Goal: Task Accomplishment & Management: Complete application form

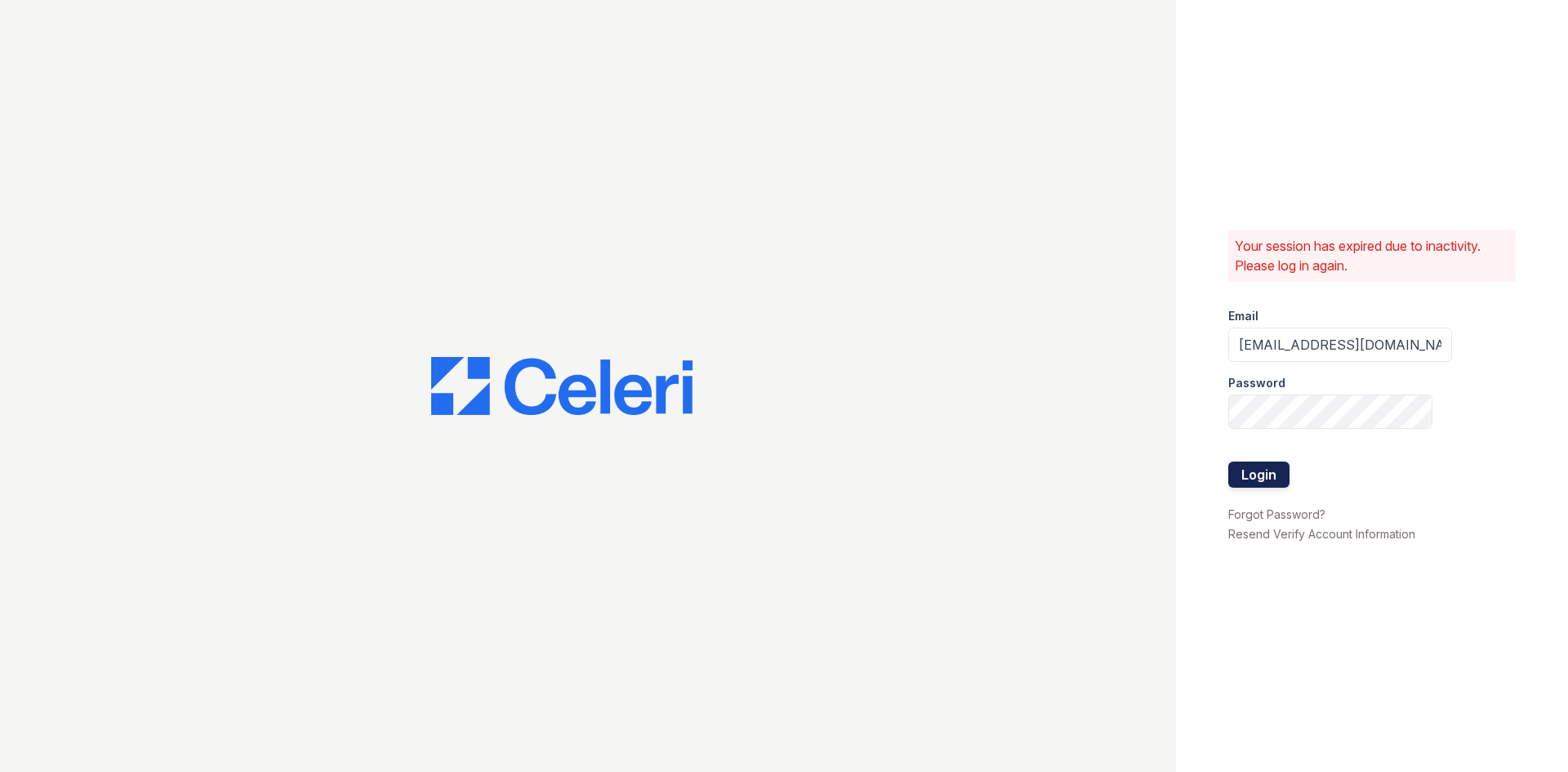
click at [1262, 468] on button "Login" at bounding box center [1258, 474] width 62 height 26
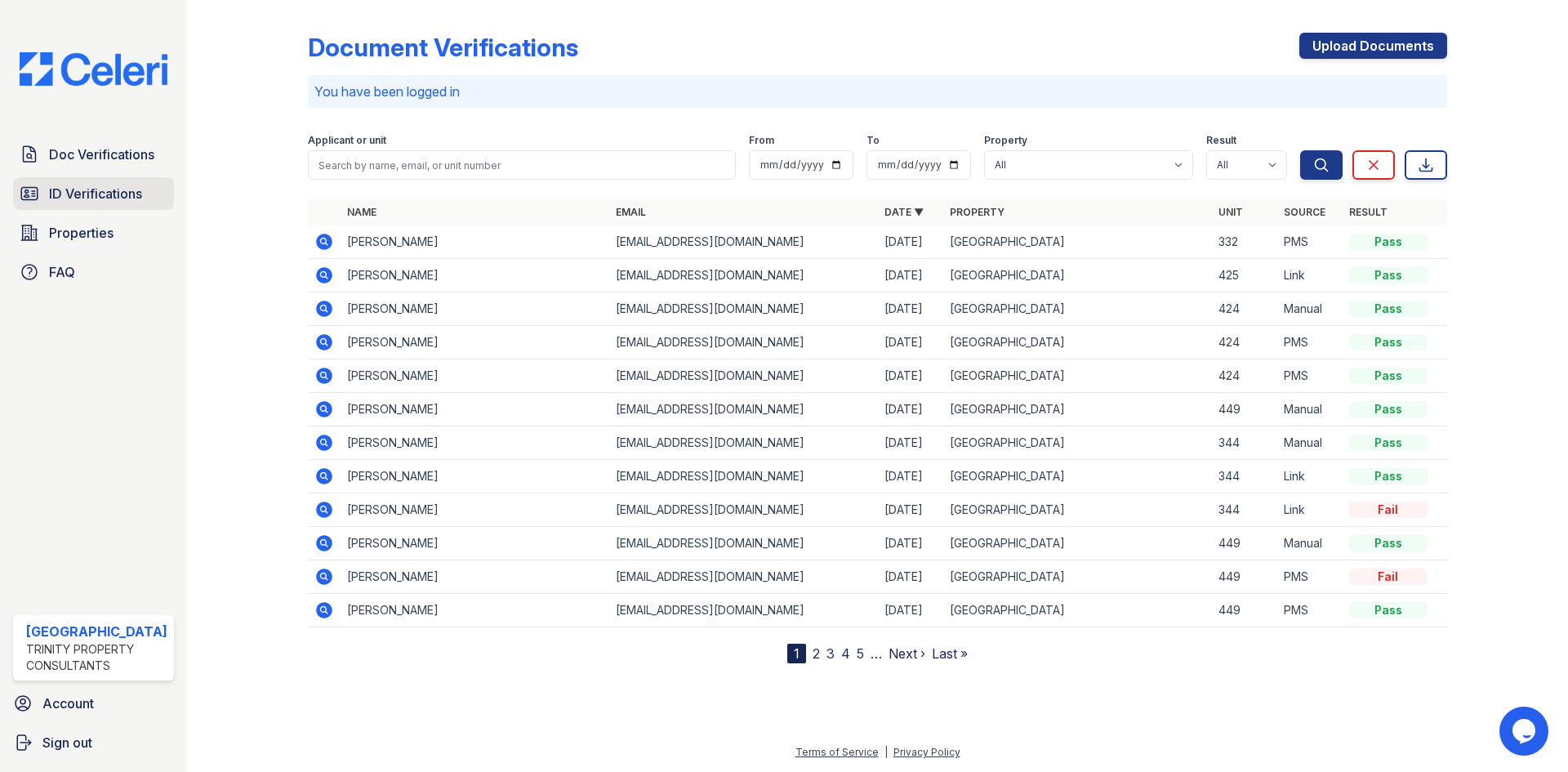
click at [103, 192] on span "ID Verifications" at bounding box center [96, 194] width 93 height 20
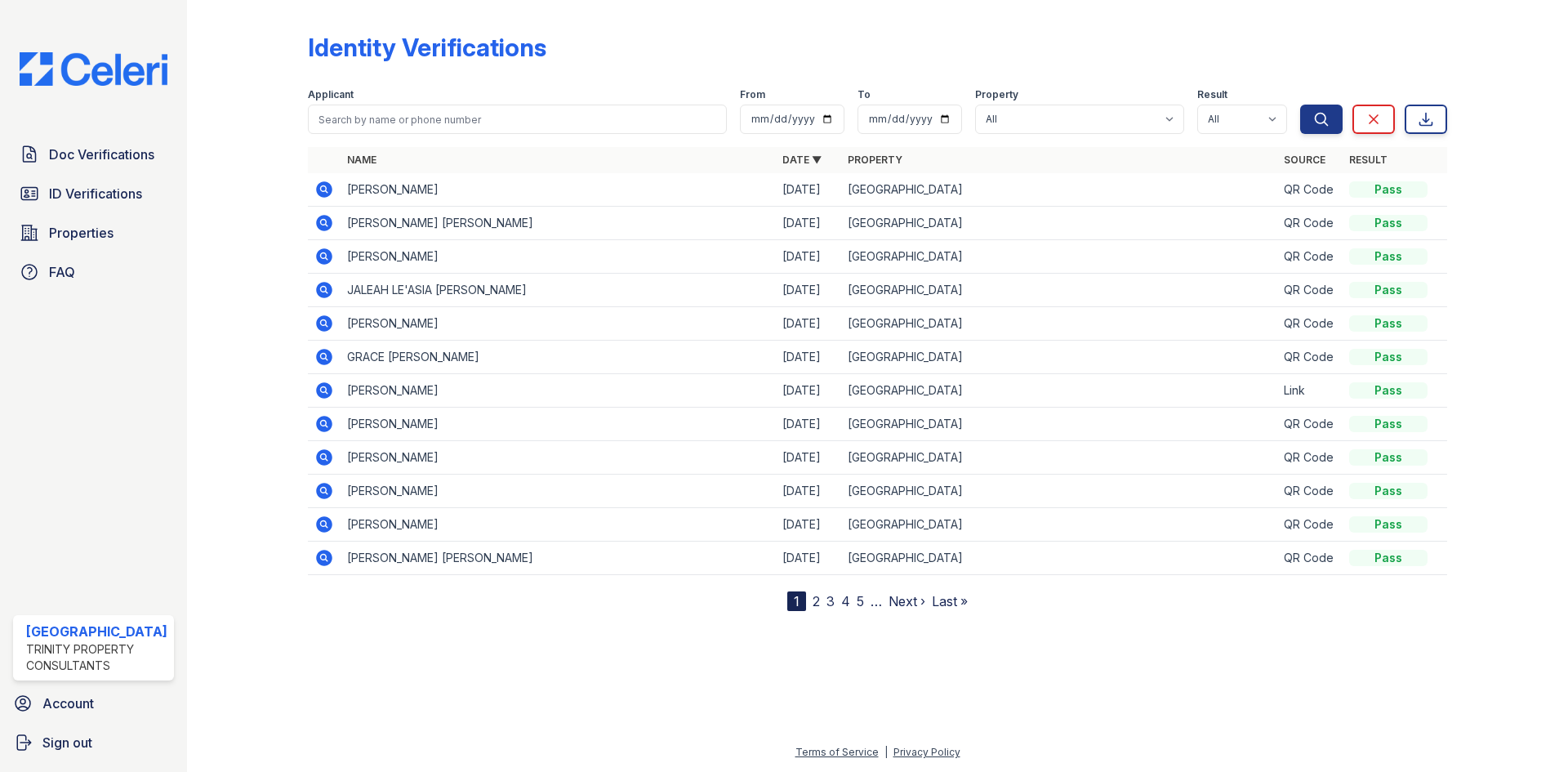
click at [331, 189] on icon at bounding box center [324, 189] width 16 height 16
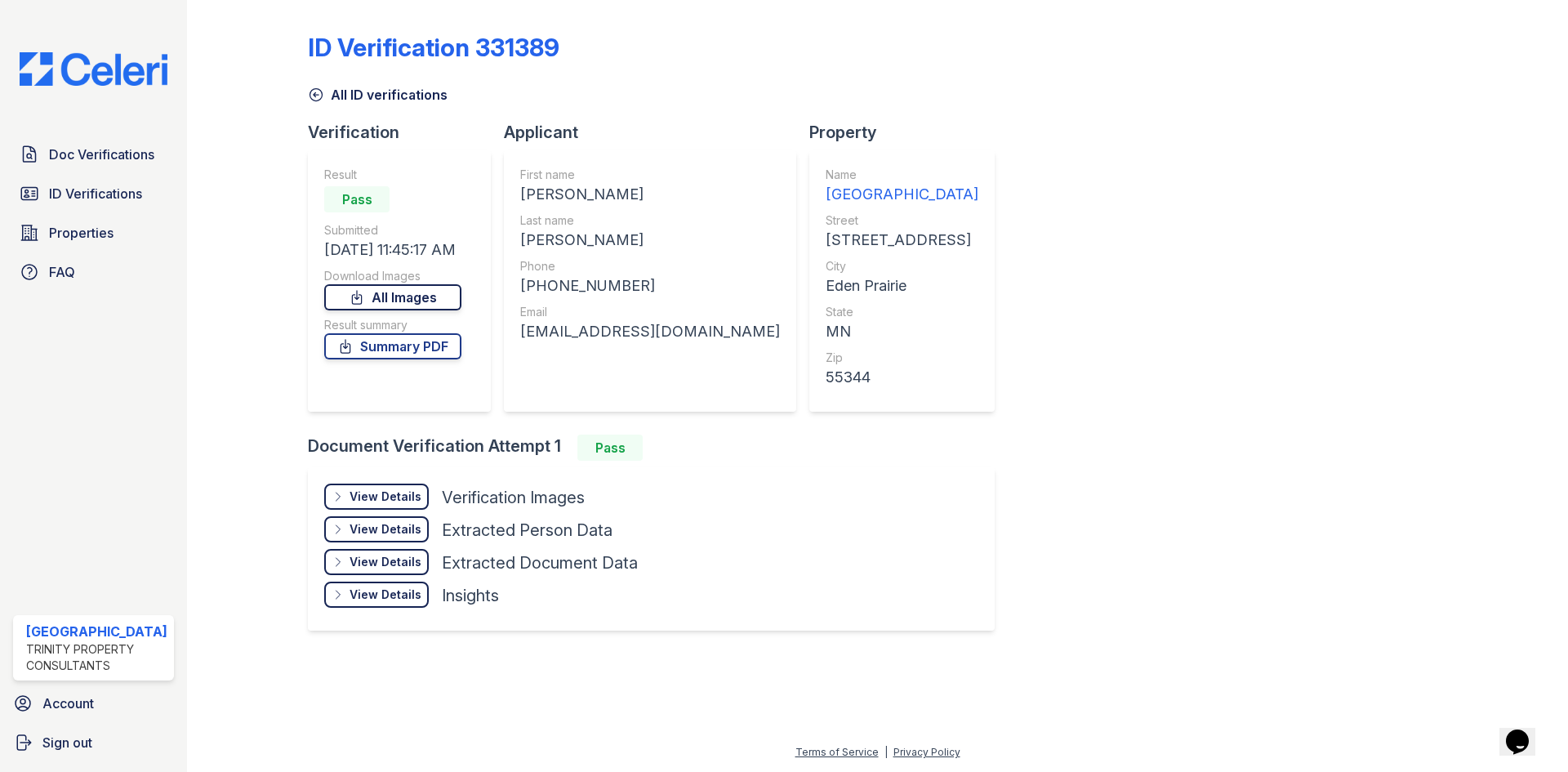
click at [398, 294] on link "All Images" at bounding box center [393, 297] width 138 height 26
click at [426, 353] on link "Summary PDF" at bounding box center [393, 346] width 138 height 26
click at [415, 348] on link "Summary PDF" at bounding box center [393, 346] width 138 height 26
click at [396, 353] on link "Summary PDF" at bounding box center [393, 346] width 138 height 26
click at [416, 345] on link "Summary PDF" at bounding box center [393, 346] width 138 height 26
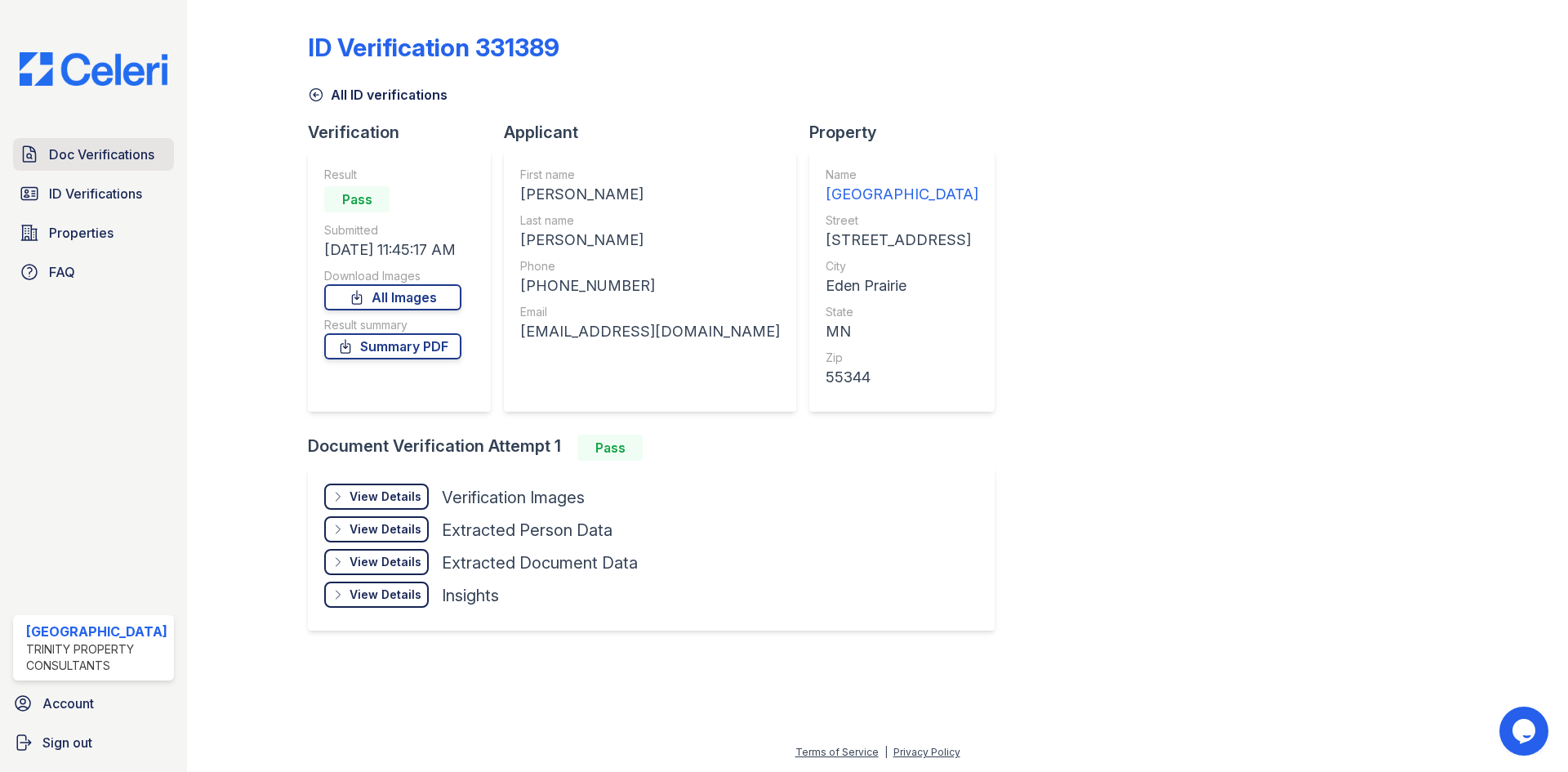
click at [120, 153] on span "Doc Verifications" at bounding box center [102, 155] width 105 height 20
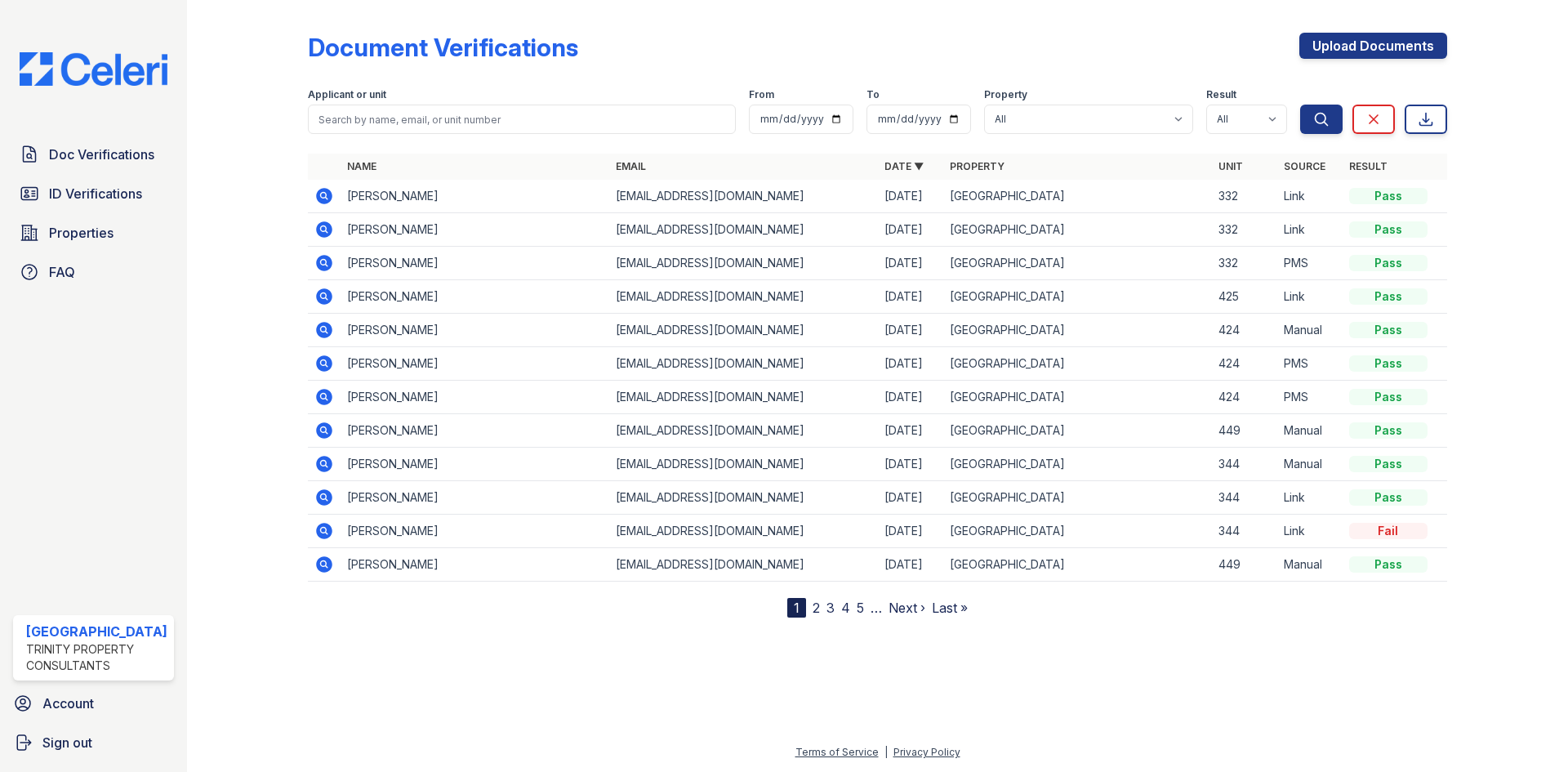
click at [327, 226] on icon at bounding box center [324, 230] width 16 height 16
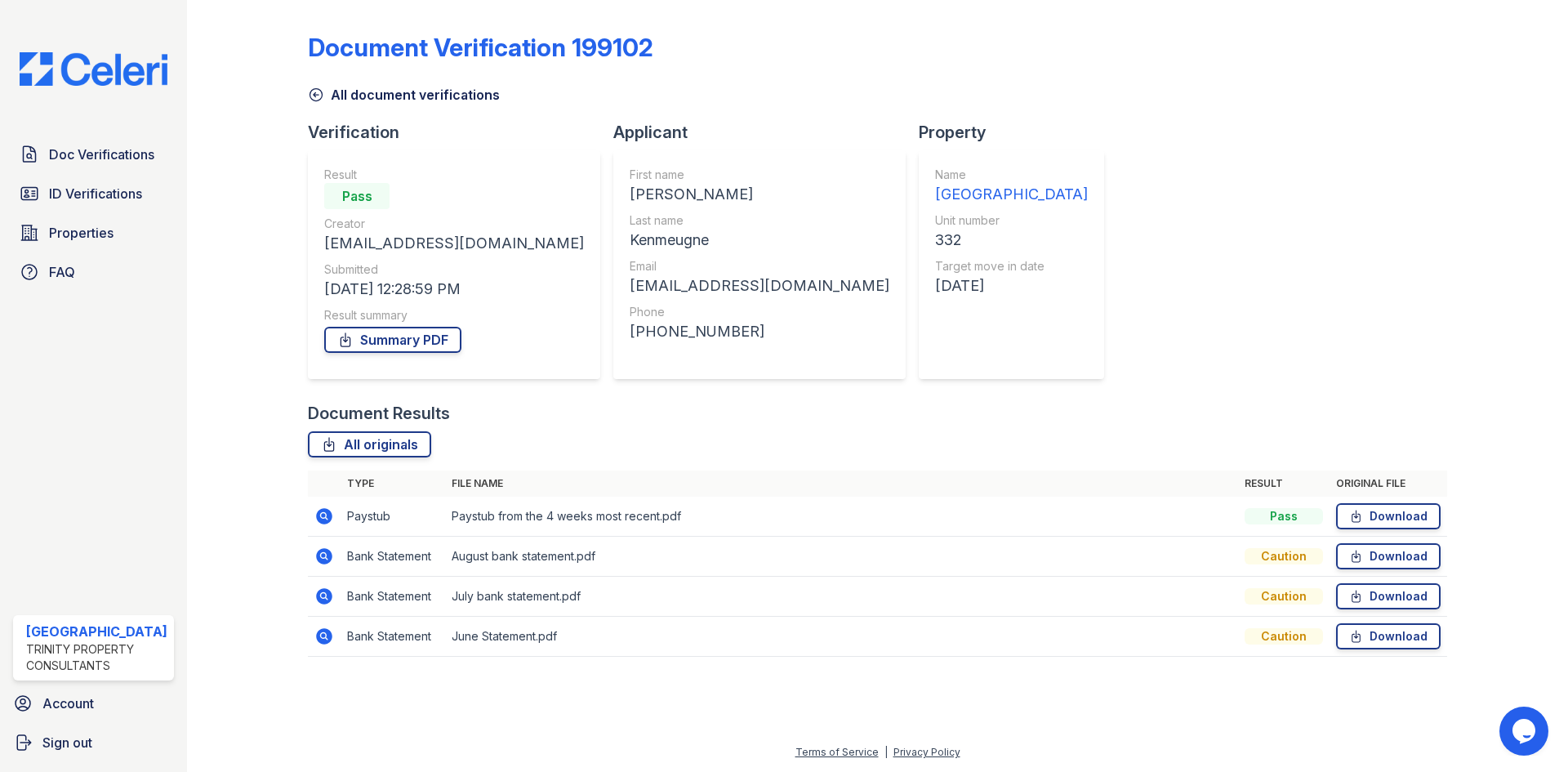
click at [322, 561] on icon at bounding box center [324, 556] width 16 height 16
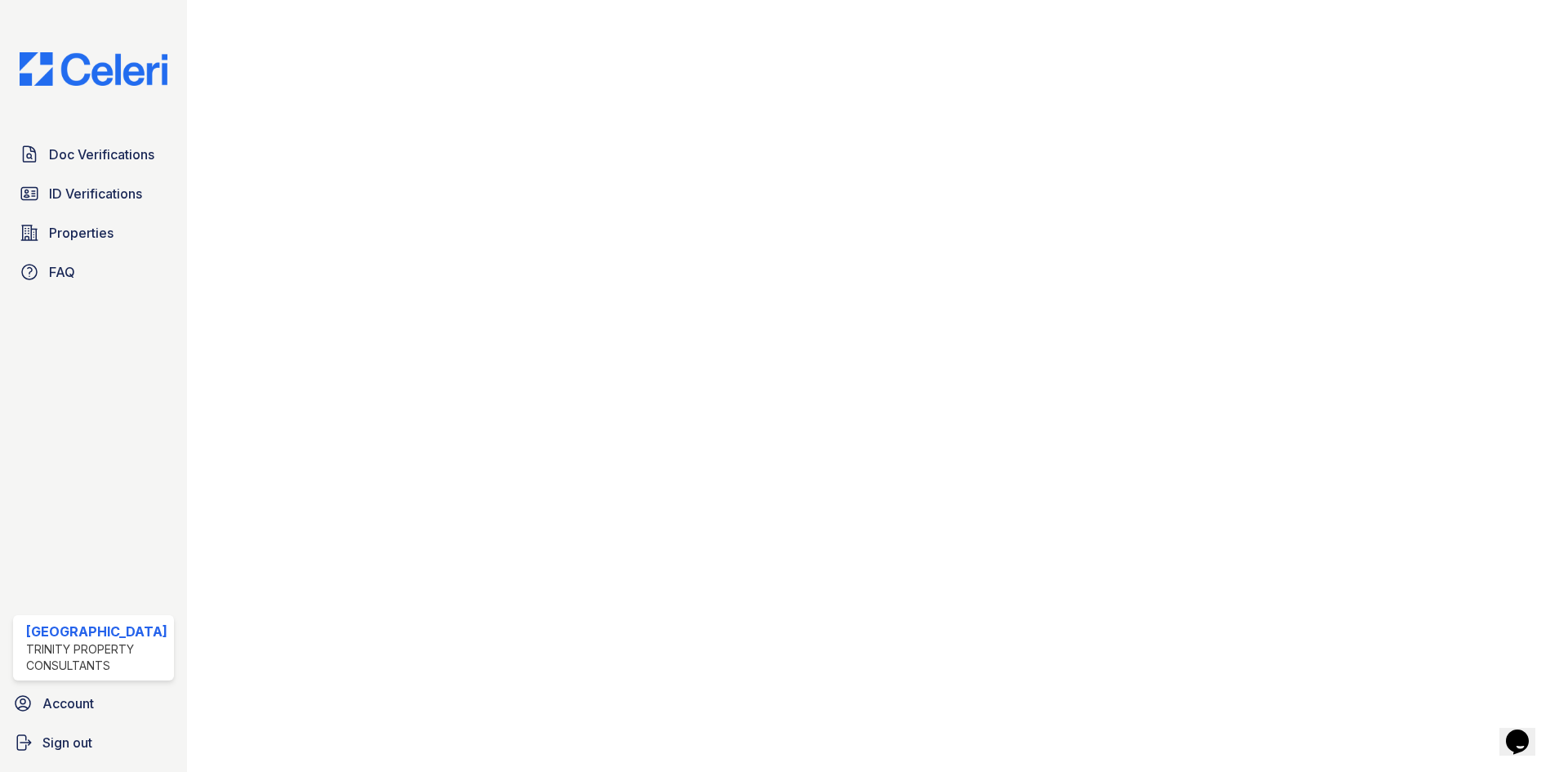
scroll to position [976, 0]
click at [94, 157] on span "Doc Verifications" at bounding box center [102, 155] width 105 height 20
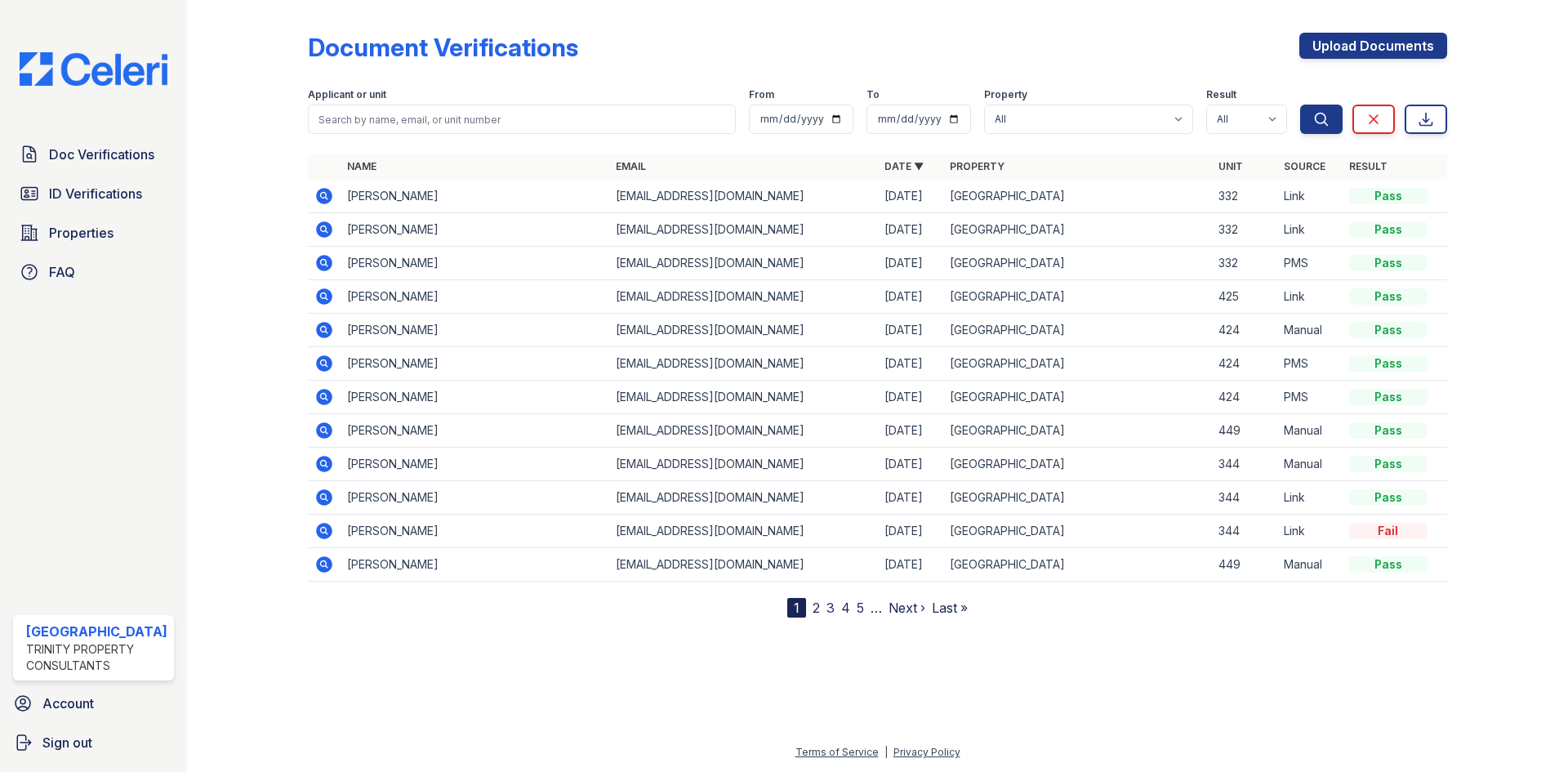
click at [319, 226] on icon at bounding box center [324, 230] width 16 height 16
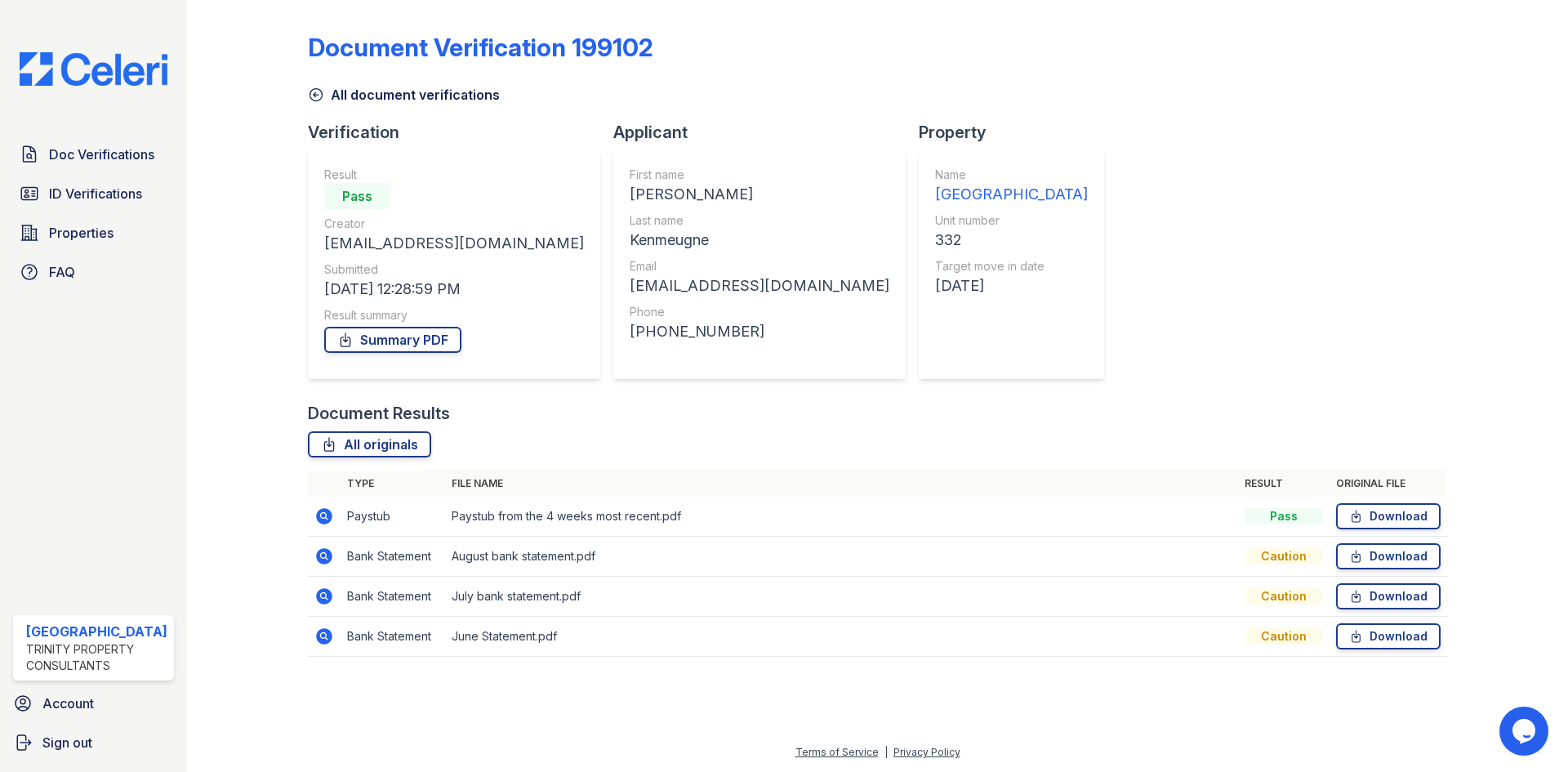
click at [320, 516] on icon at bounding box center [324, 516] width 20 height 20
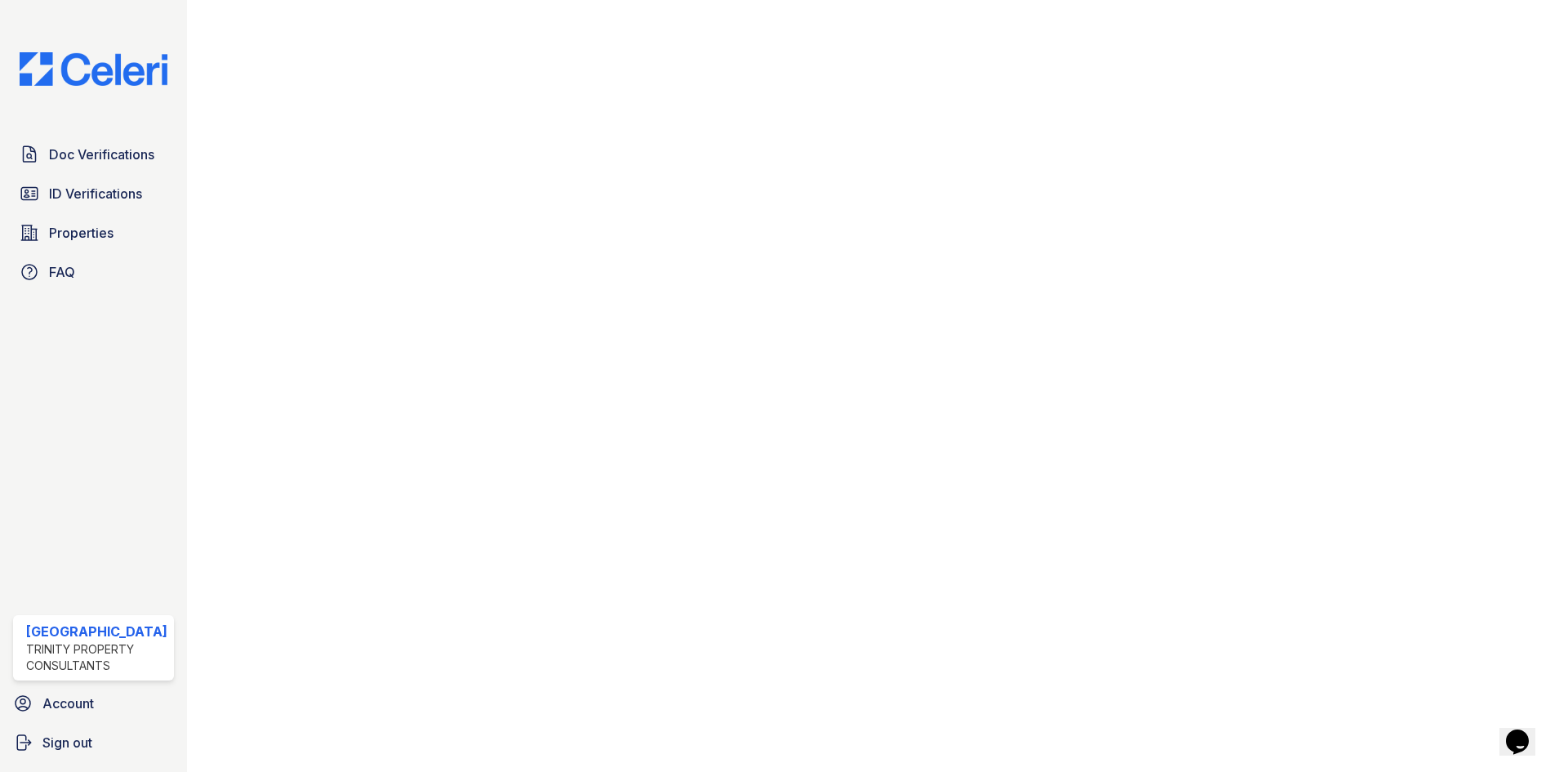
scroll to position [814, 0]
click at [113, 147] on span "Doc Verifications" at bounding box center [102, 155] width 105 height 20
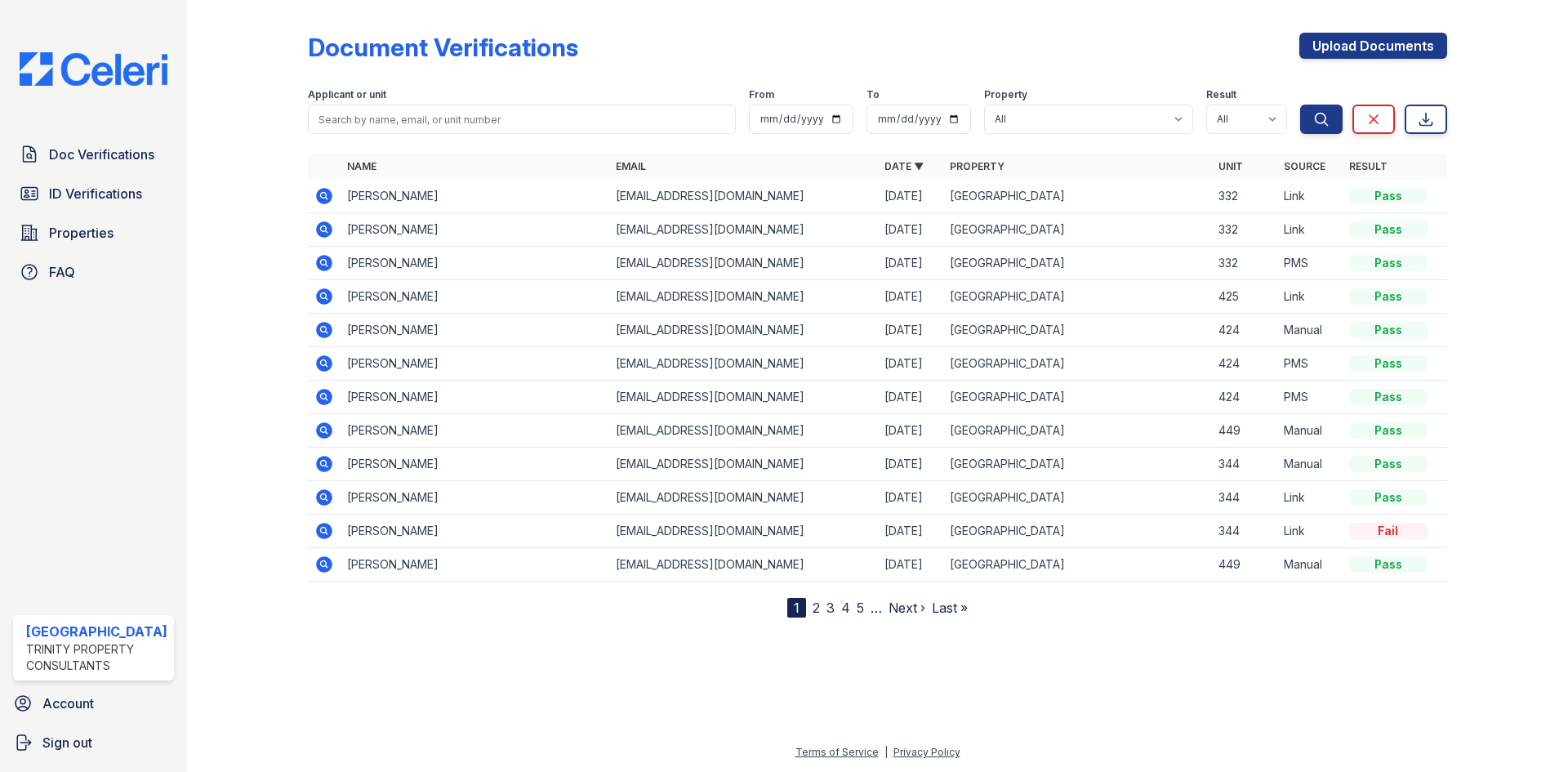
click at [317, 230] on icon at bounding box center [324, 230] width 16 height 16
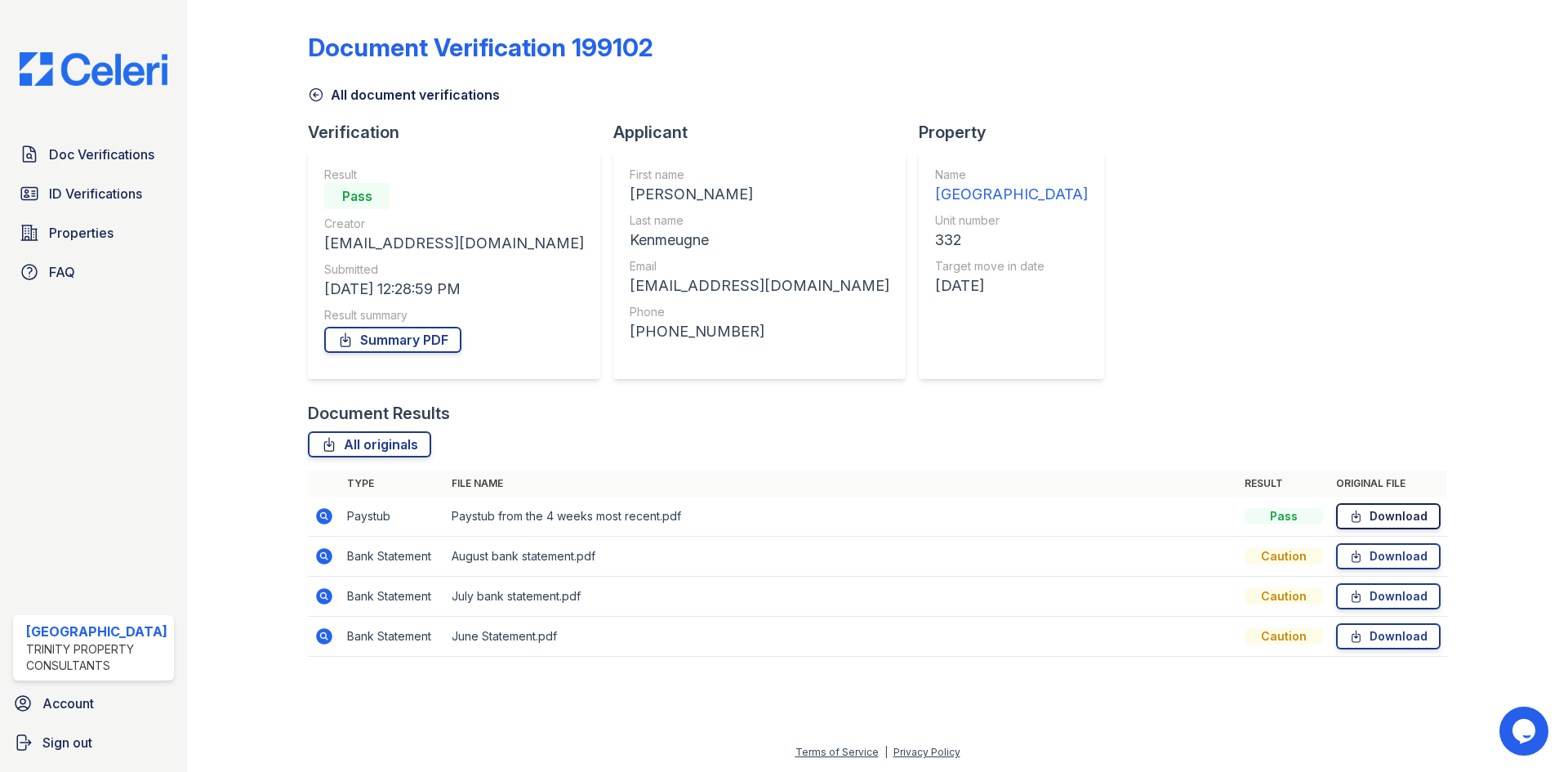
click at [1398, 515] on link "Download" at bounding box center [1388, 516] width 105 height 26
click at [146, 150] on span "Doc Verifications" at bounding box center [102, 155] width 105 height 20
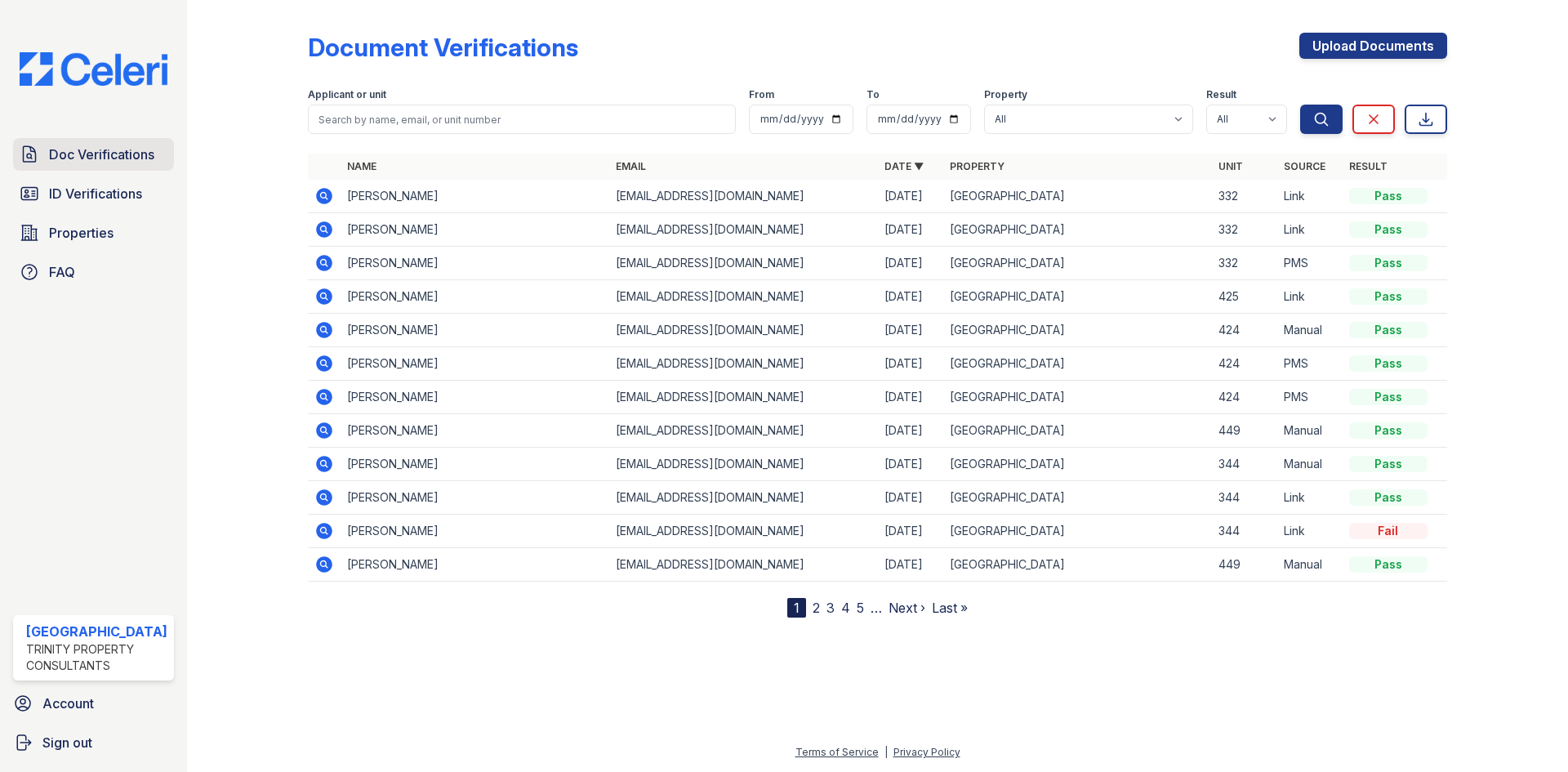
click at [80, 149] on span "Doc Verifications" at bounding box center [102, 155] width 105 height 20
click at [1353, 50] on link "Upload Documents" at bounding box center [1372, 46] width 147 height 26
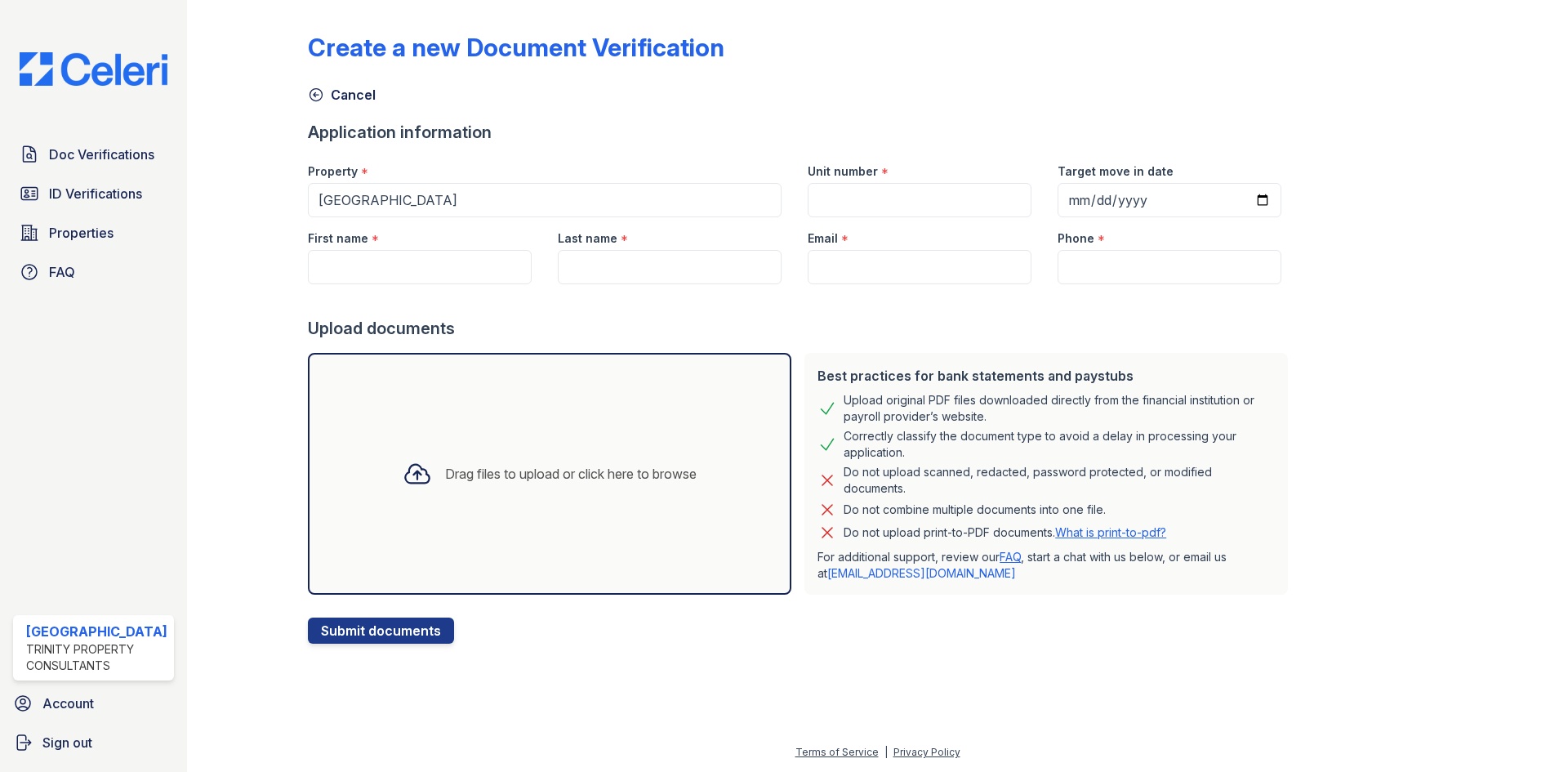
click at [521, 479] on div "Drag files to upload or click here to browse" at bounding box center [570, 474] width 251 height 20
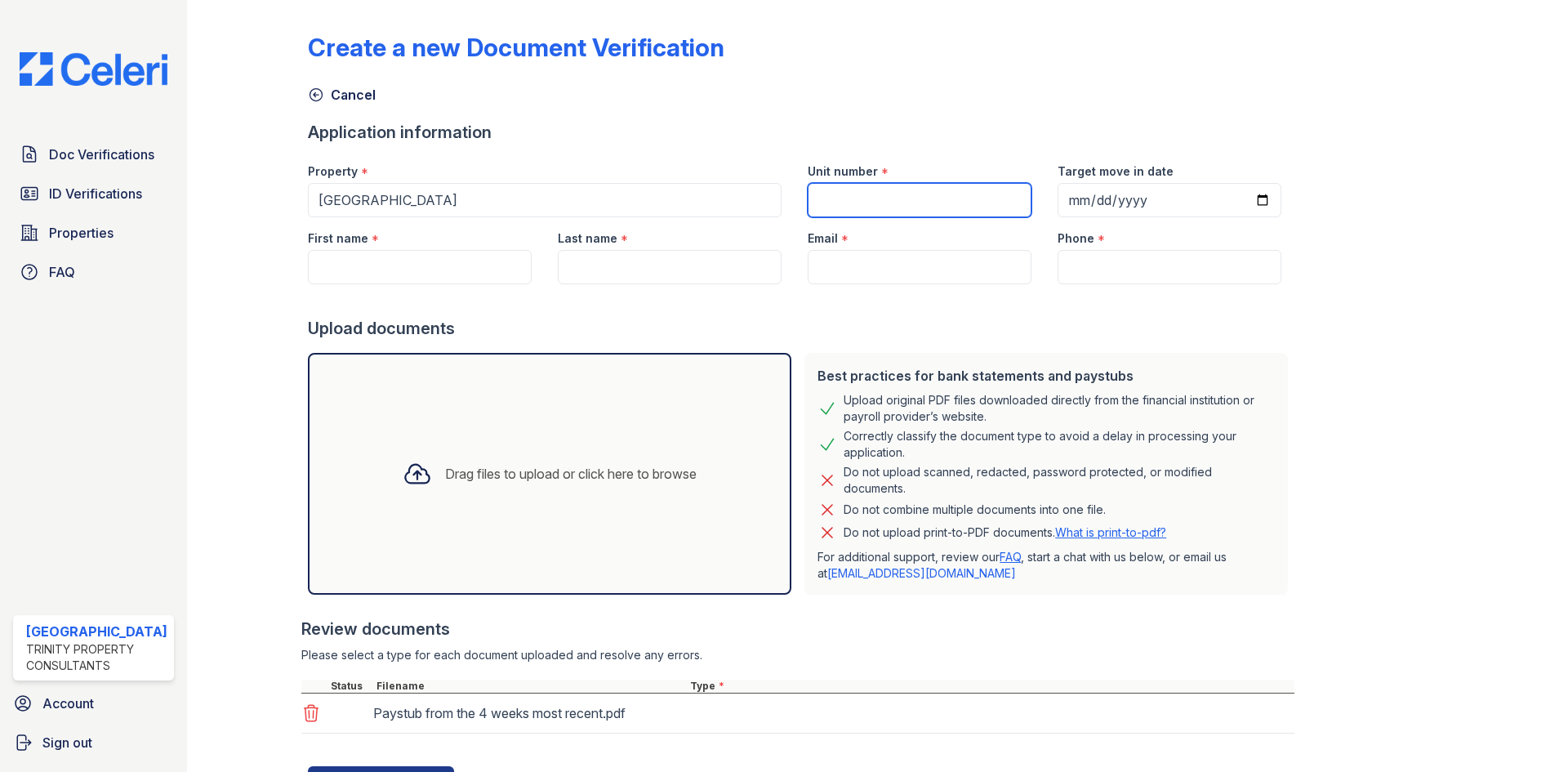
click at [856, 206] on input "Unit number" at bounding box center [919, 200] width 223 height 34
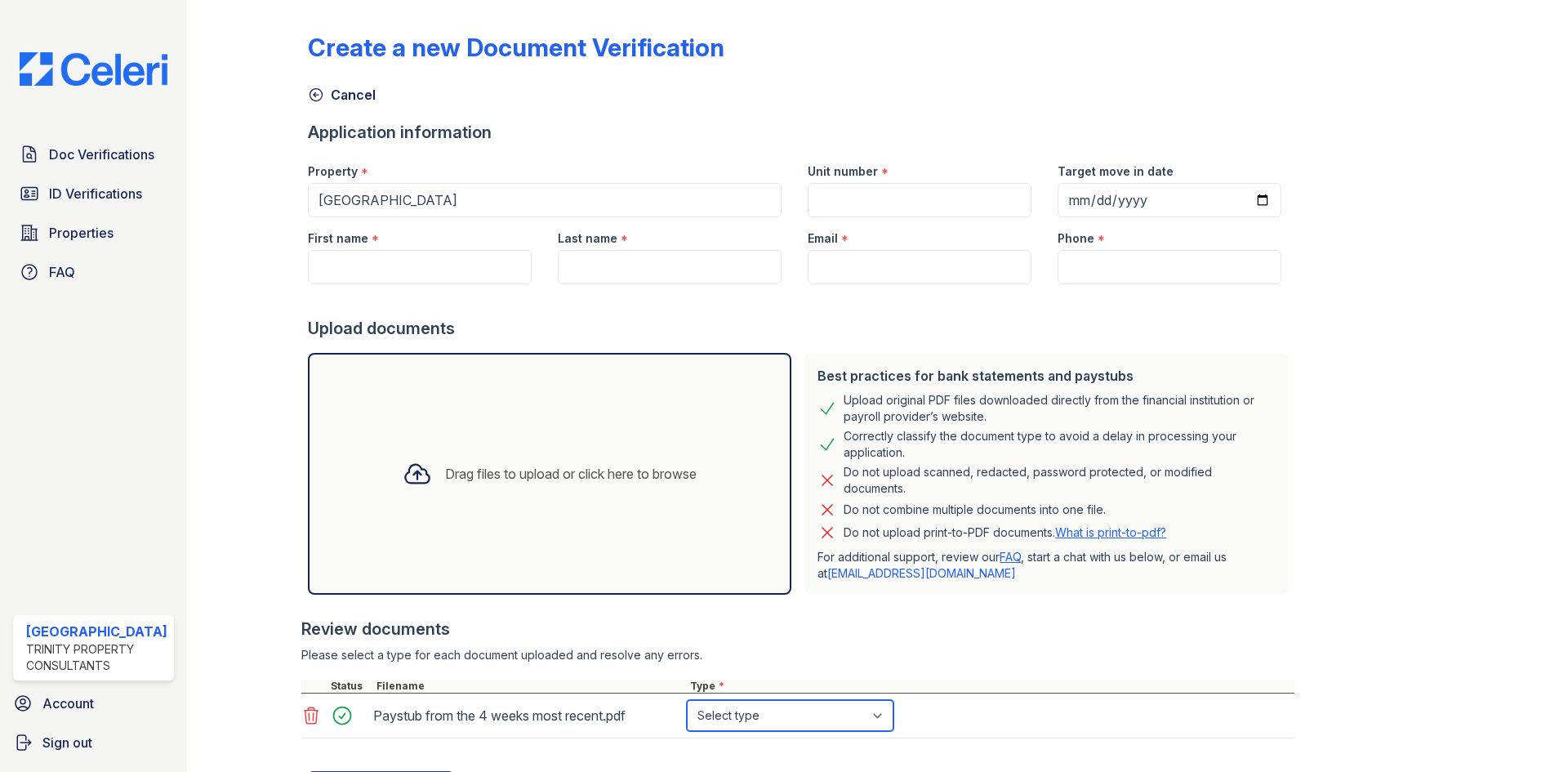
click at [725, 710] on select "Select type Paystub Bank Statement Offer Letter Tax Documents Benefit Award Let…" at bounding box center [790, 715] width 206 height 31
select select "paystub"
click at [687, 700] on select "Select type Paystub Bank Statement Offer Letter Tax Documents Benefit Award Let…" at bounding box center [790, 715] width 206 height 31
drag, startPoint x: 918, startPoint y: 209, endPoint x: 907, endPoint y: 207, distance: 11.2
click at [917, 208] on input "Unit number" at bounding box center [919, 200] width 223 height 34
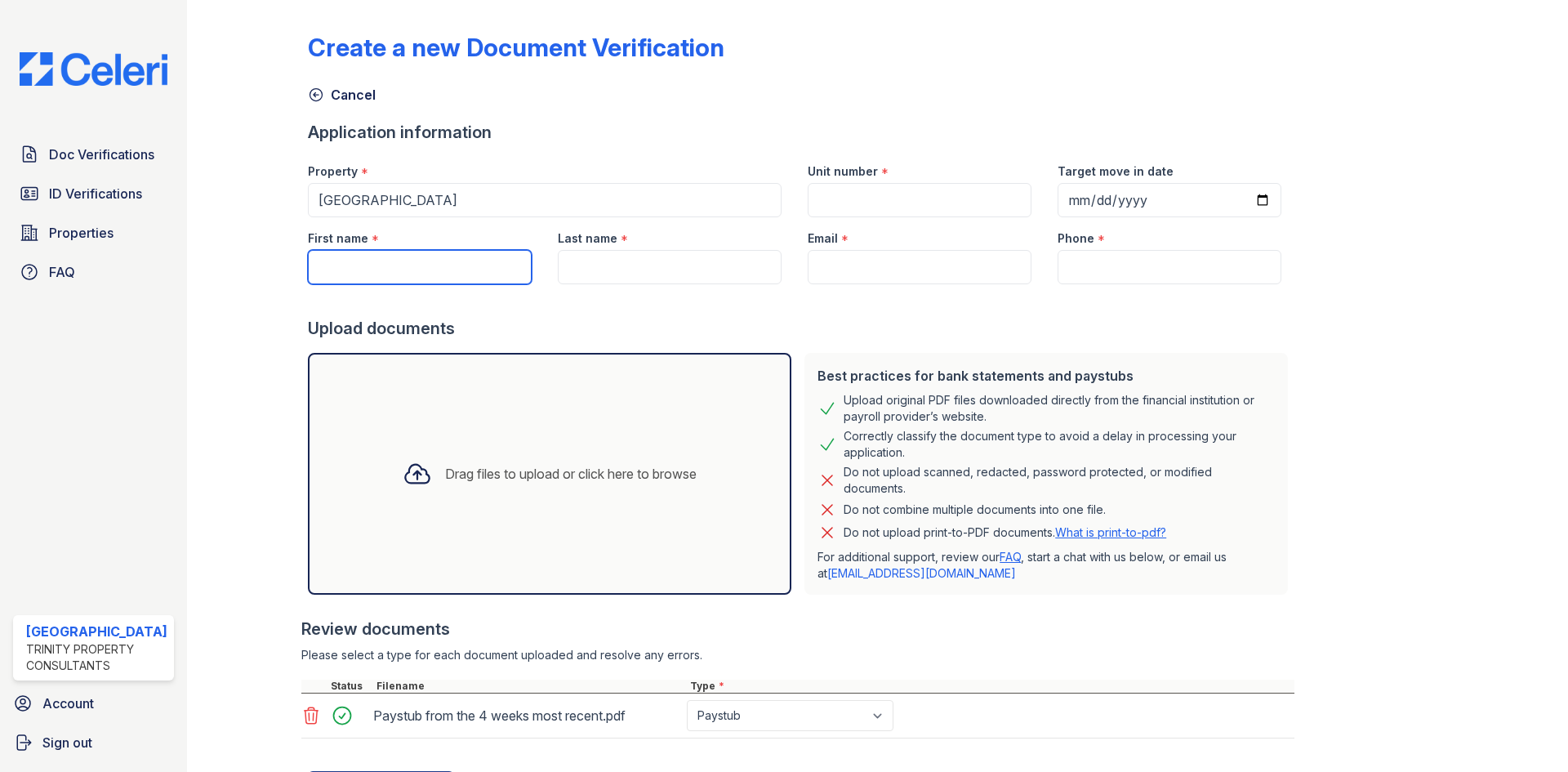
click at [487, 271] on input "First name" at bounding box center [420, 267] width 223 height 34
paste input "Olivia"
type input "Olivia"
click at [623, 261] on input "Last name" at bounding box center [669, 267] width 223 height 34
paste input "Kenmeugne"
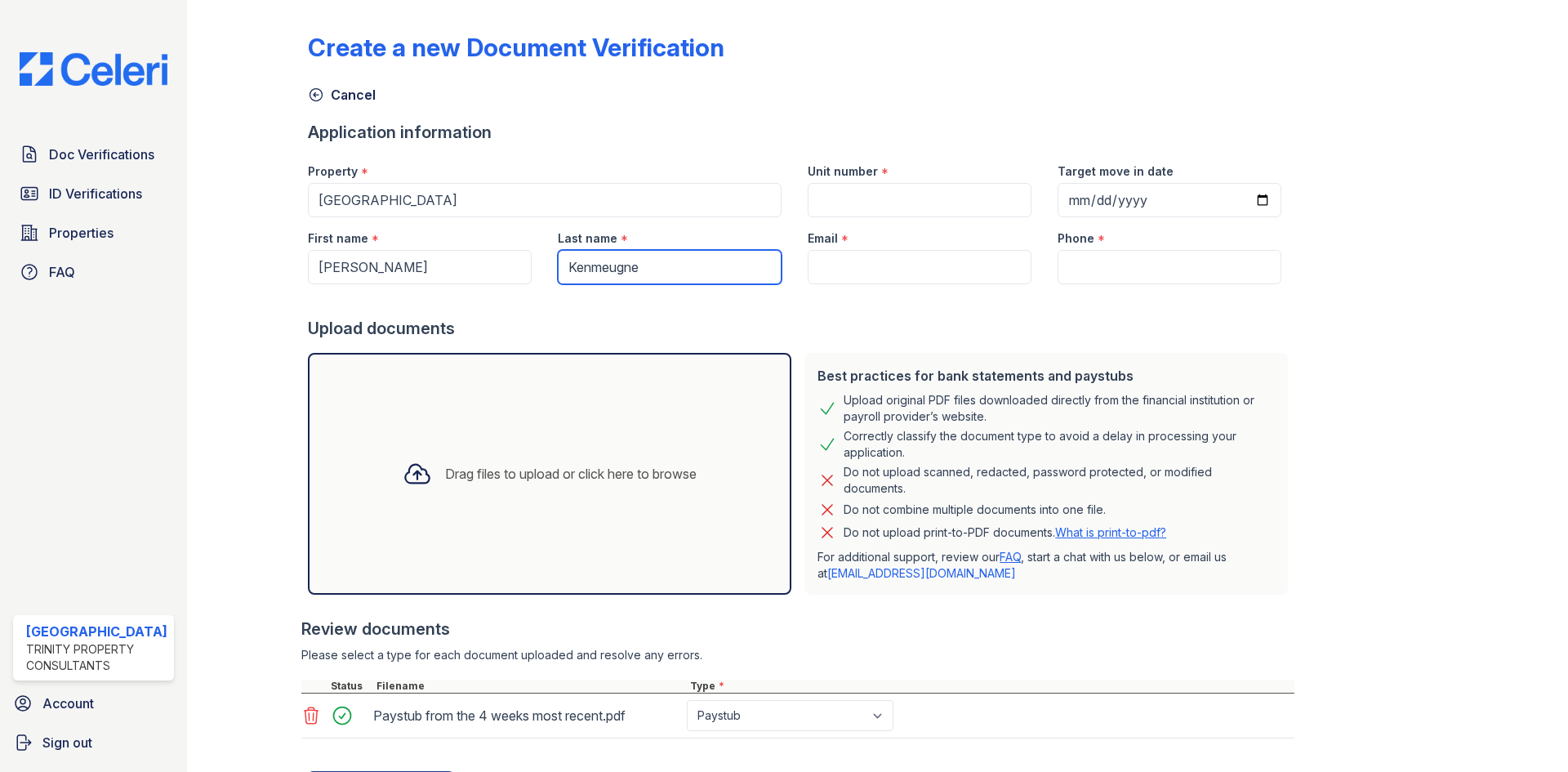
type input "Kenmeugne"
click at [878, 193] on input "Unit number" at bounding box center [919, 200] width 223 height 34
type input "332"
click at [850, 266] on input "Email" at bounding box center [919, 267] width 223 height 34
paste input "okenmeugne@gmail.com"
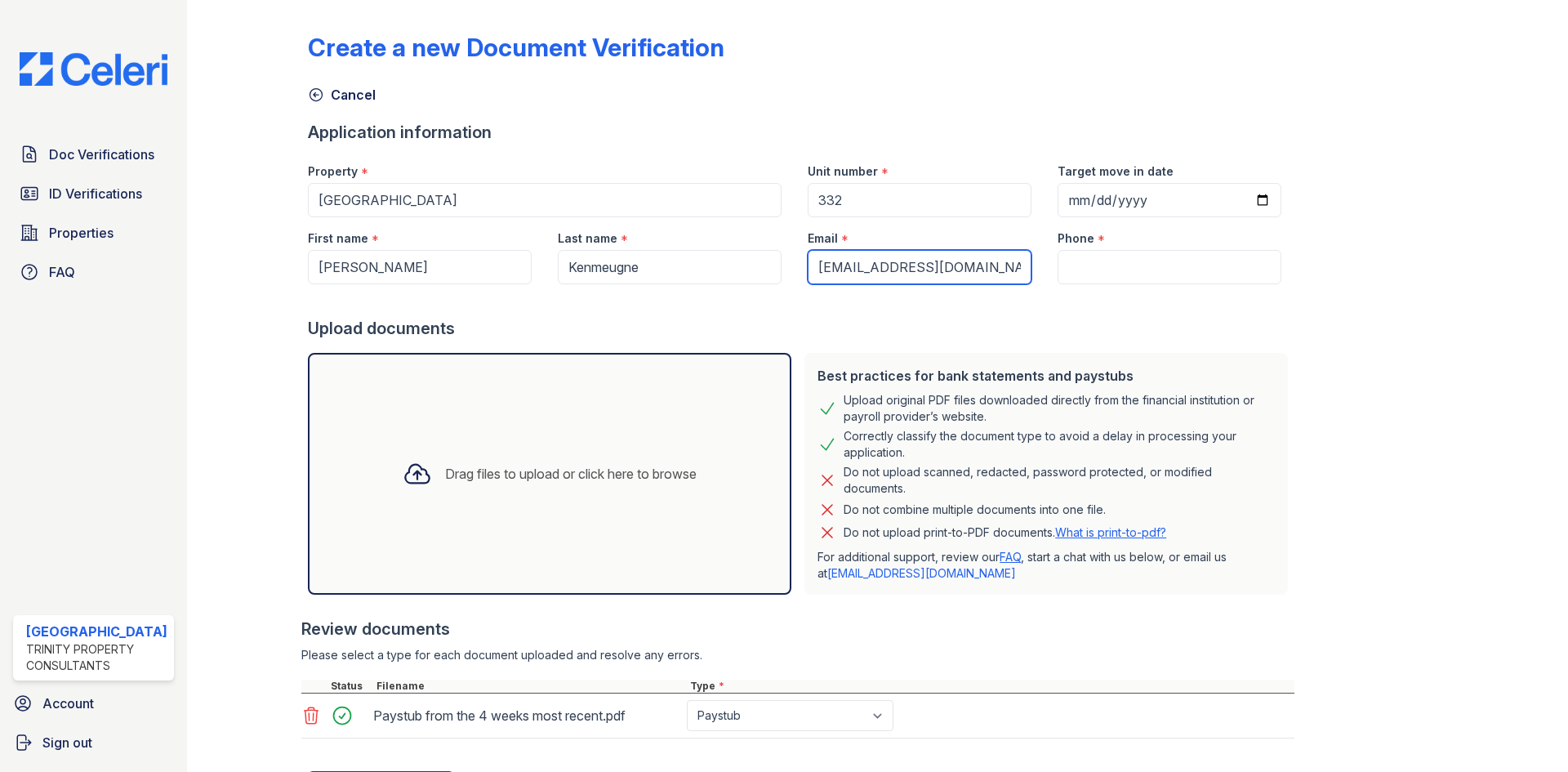
type input "okenmeugne@gmail.com"
click at [1083, 277] on input "Phone" at bounding box center [1169, 267] width 223 height 34
paste input "(240) 883-4121"
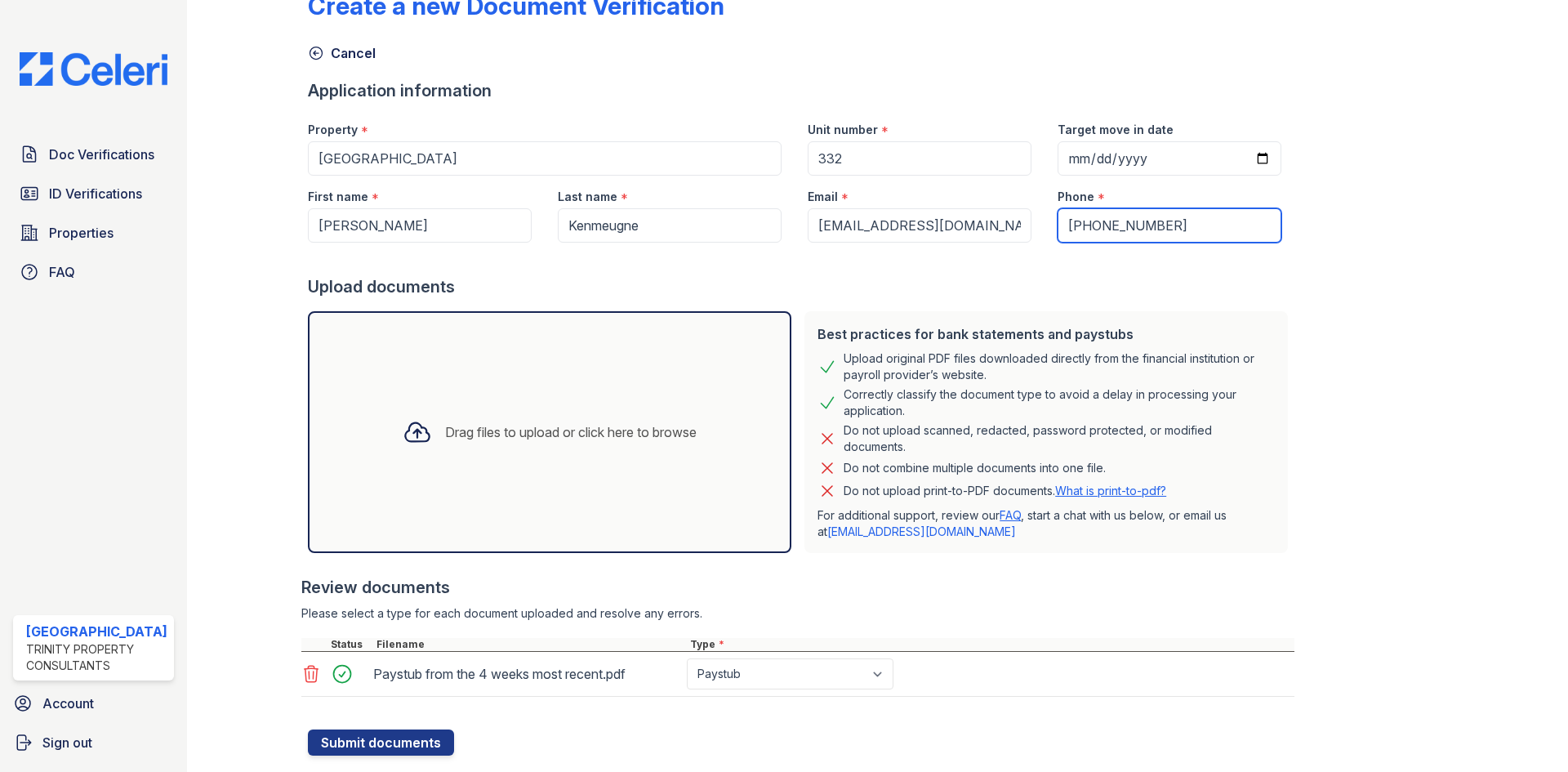
scroll to position [80, 0]
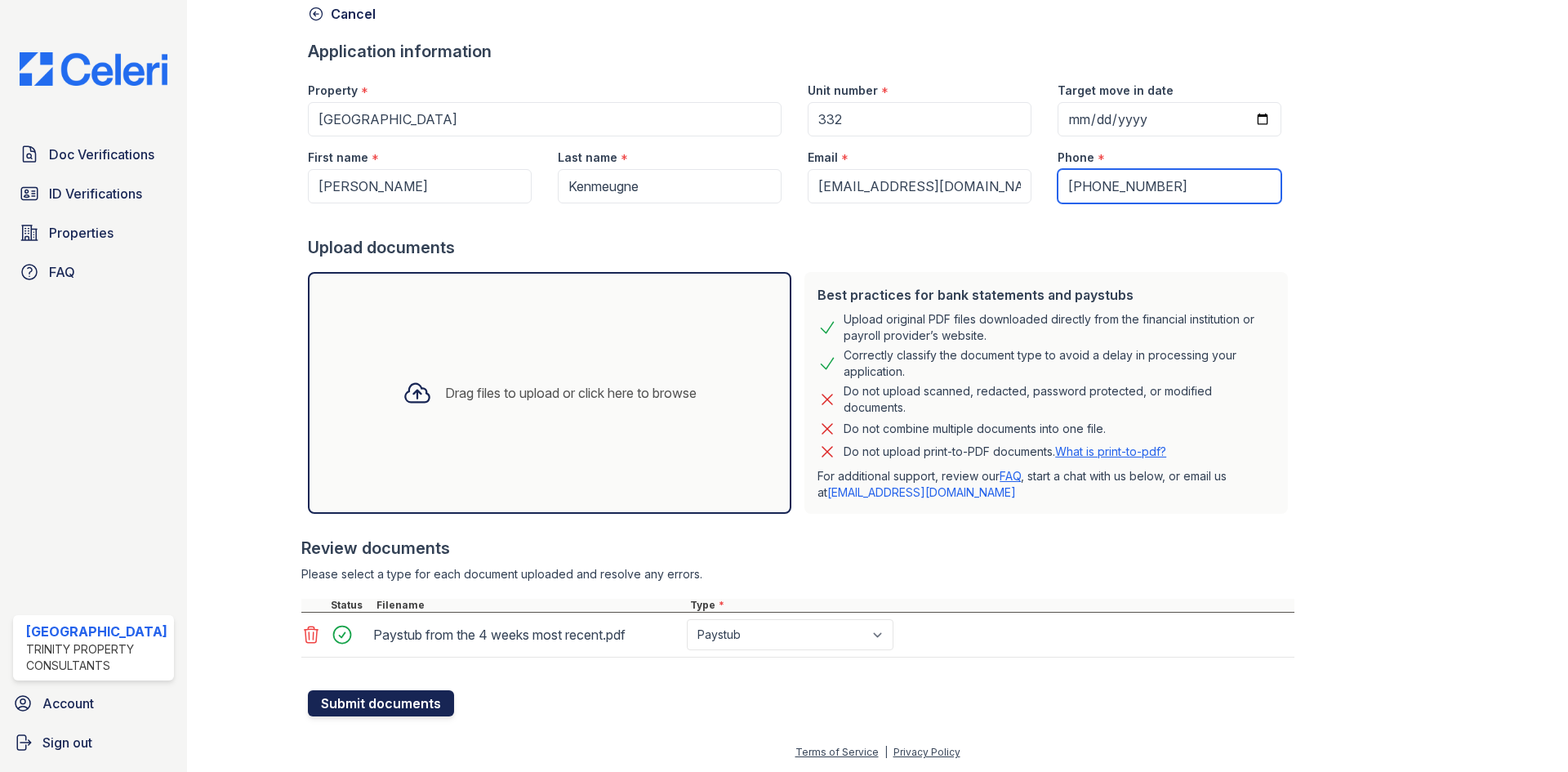
type input "(240) 883-4121"
click at [379, 709] on button "Submit documents" at bounding box center [382, 702] width 147 height 26
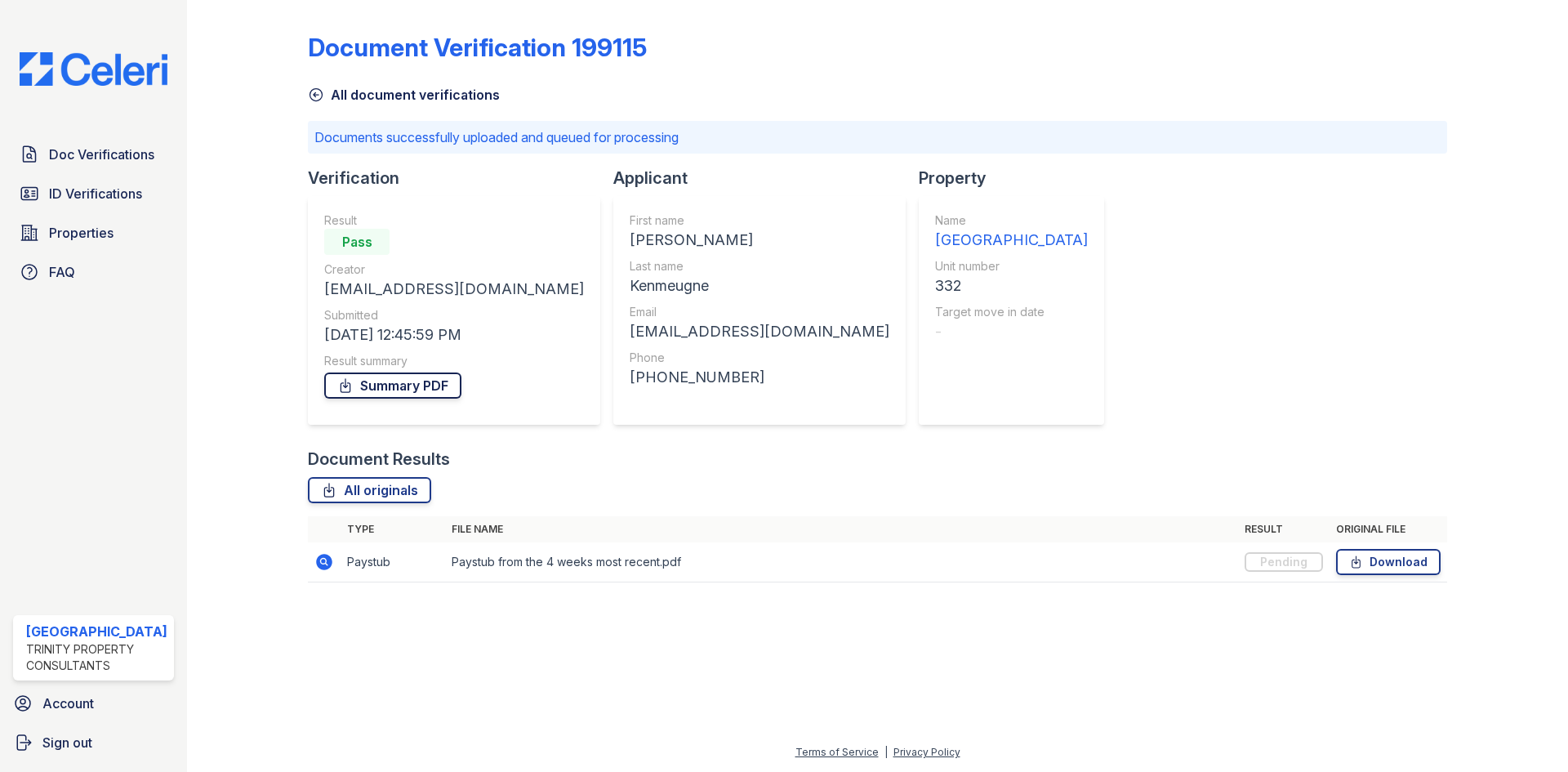
click at [413, 386] on link "Summary PDF" at bounding box center [393, 385] width 138 height 26
click at [128, 155] on span "Doc Verifications" at bounding box center [102, 155] width 105 height 20
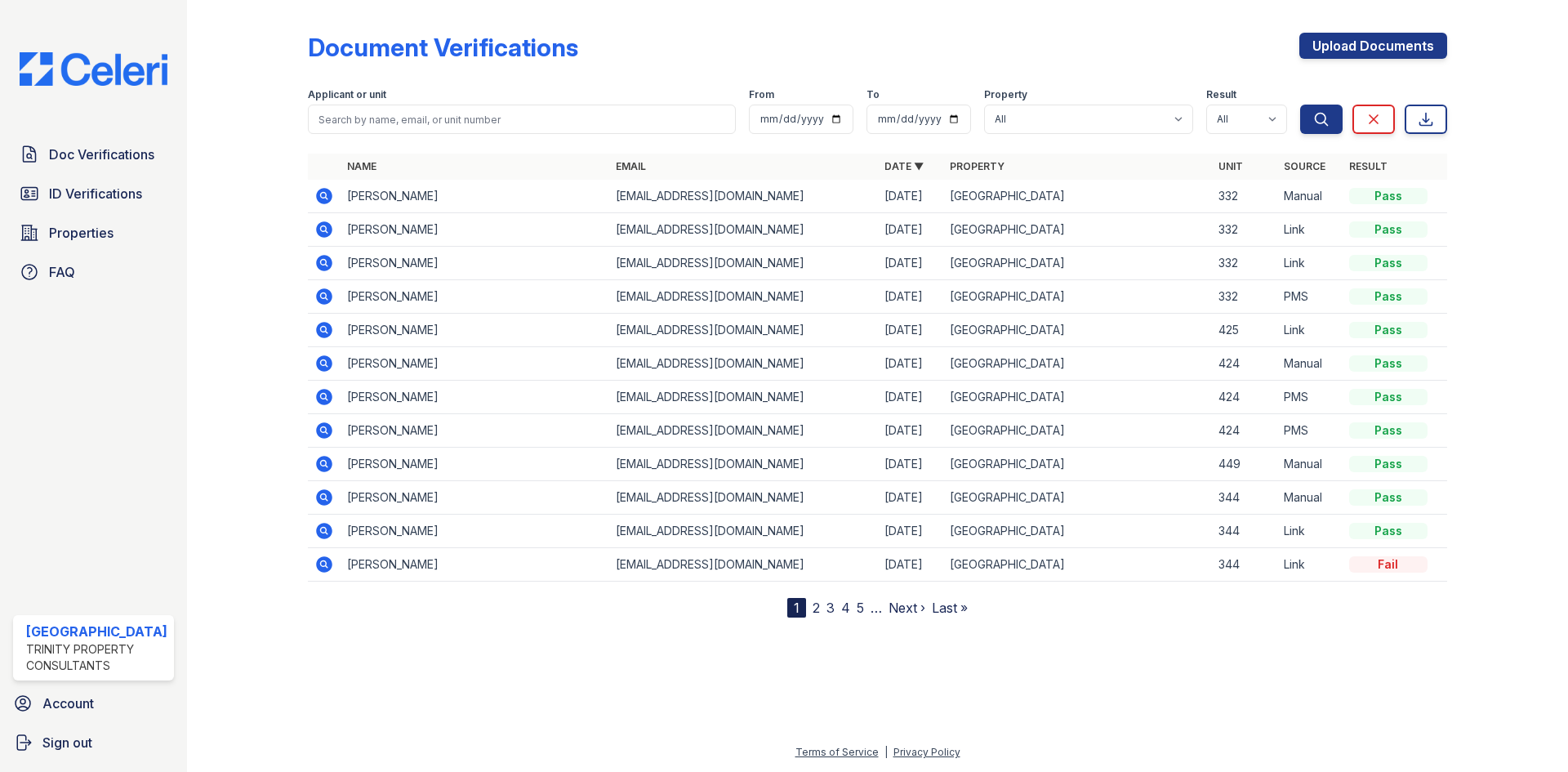
click at [320, 231] on icon at bounding box center [324, 230] width 16 height 16
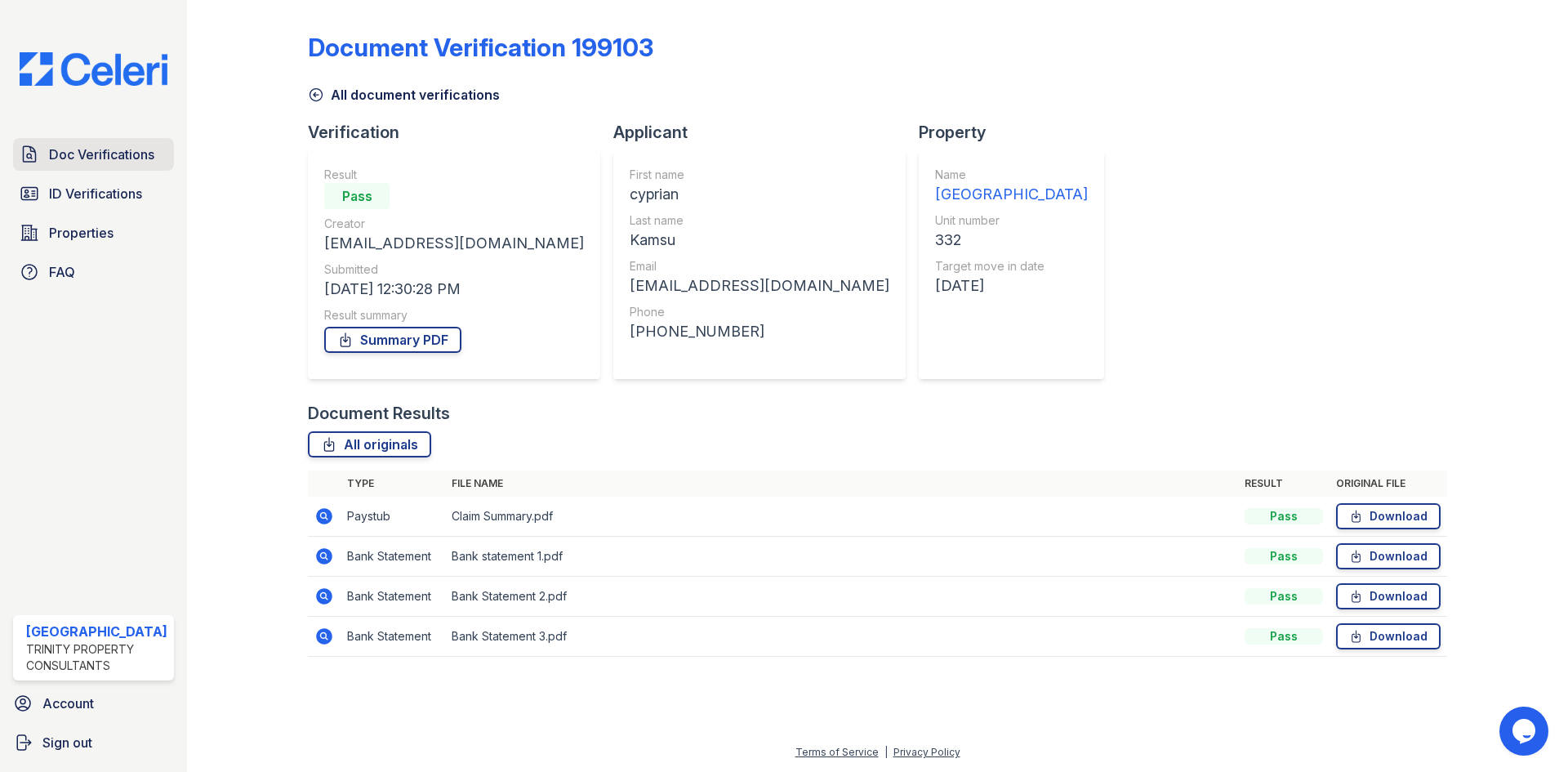
click at [125, 149] on span "Doc Verifications" at bounding box center [102, 155] width 105 height 20
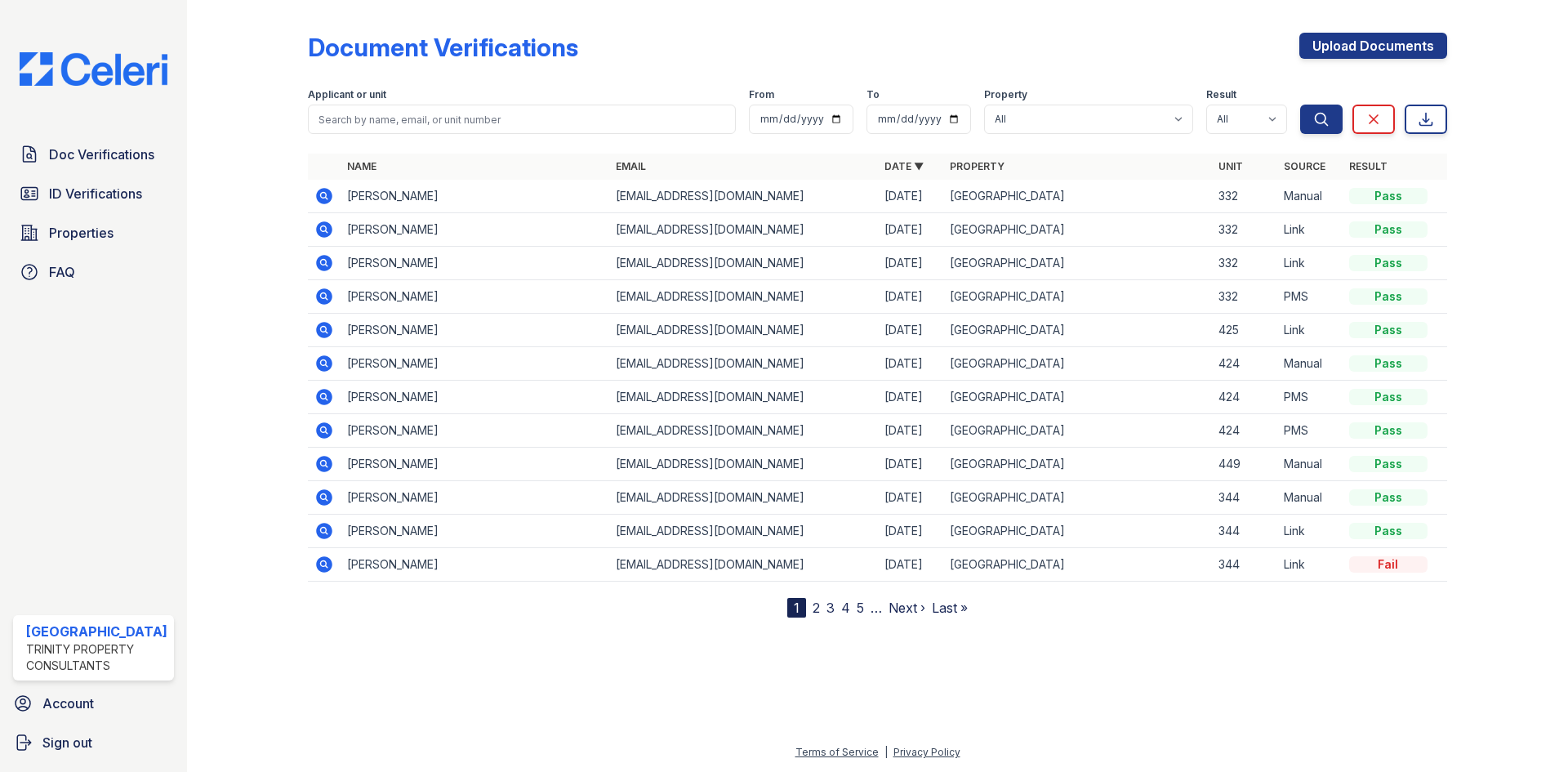
click at [326, 297] on icon at bounding box center [324, 297] width 16 height 16
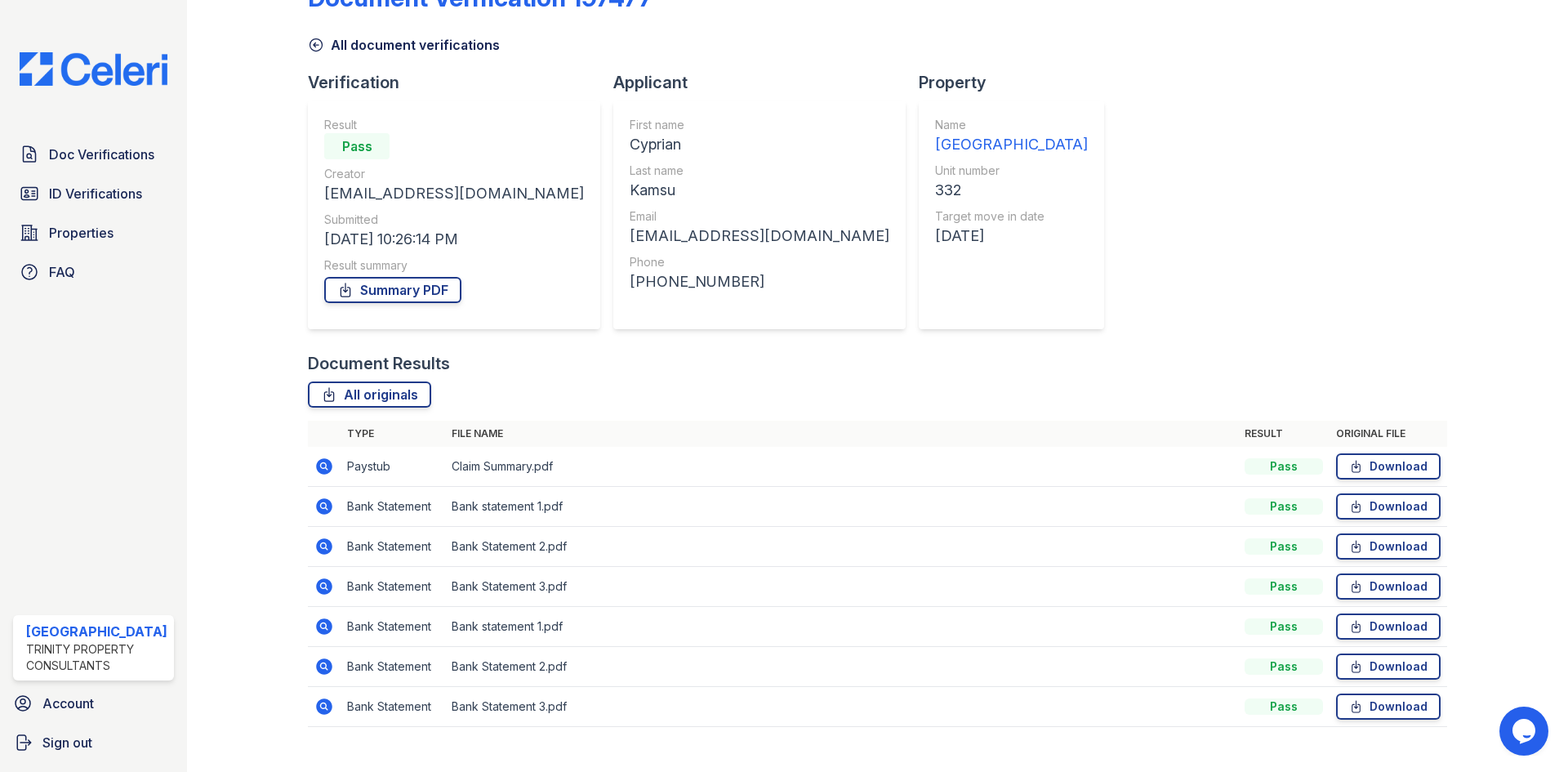
scroll to position [77, 0]
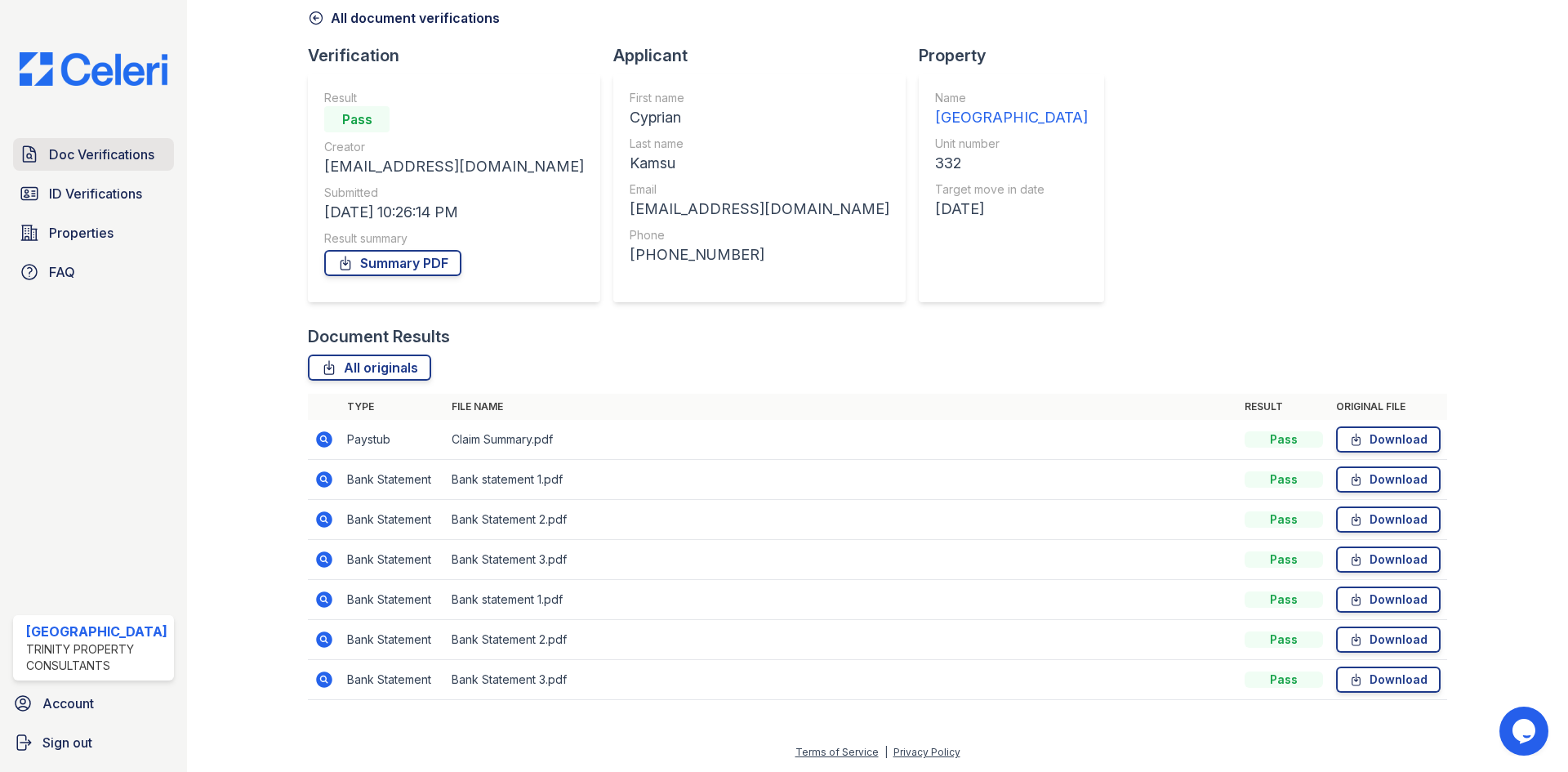
click at [121, 156] on span "Doc Verifications" at bounding box center [102, 155] width 105 height 20
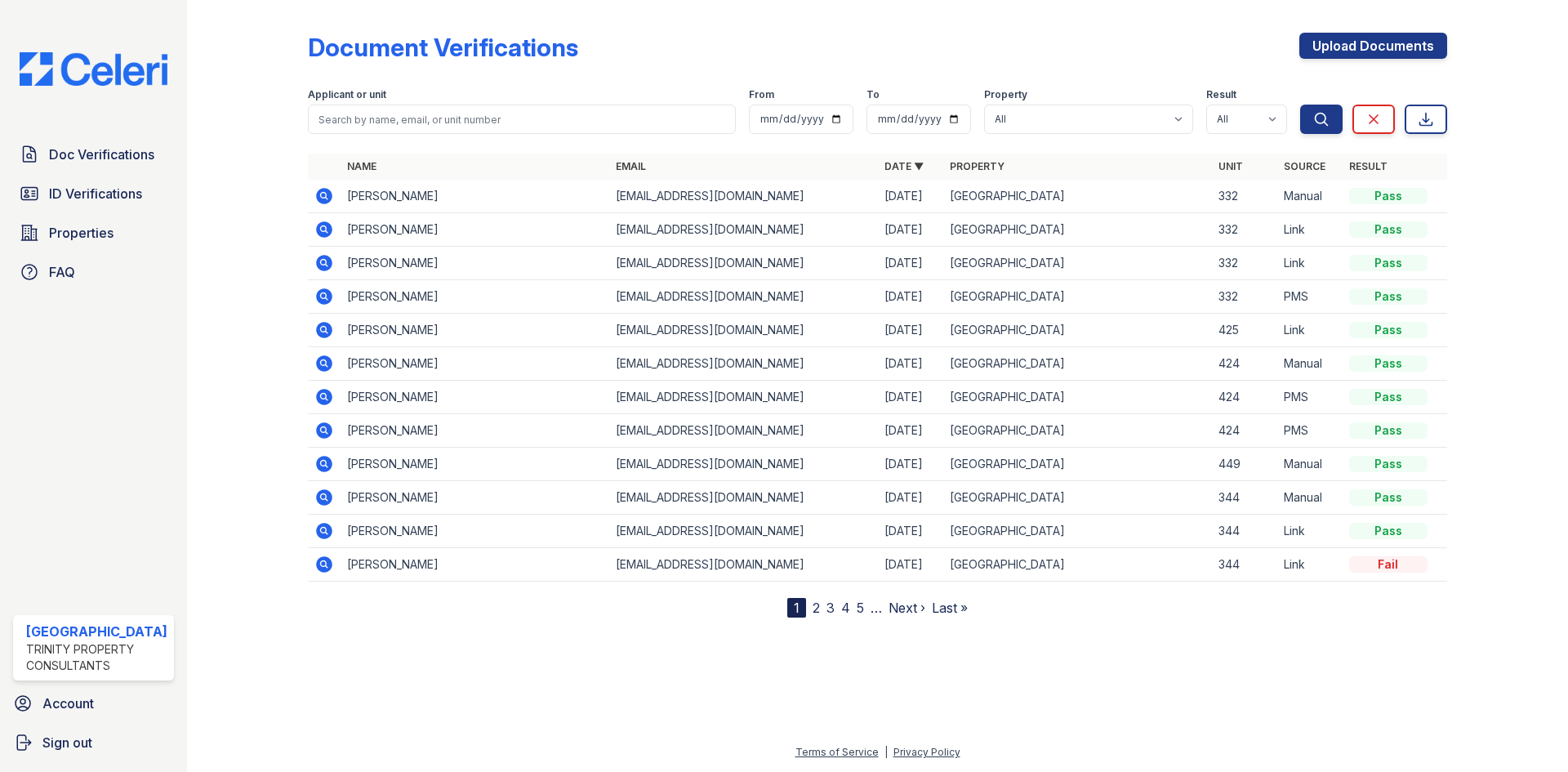
click at [316, 231] on icon at bounding box center [324, 230] width 20 height 20
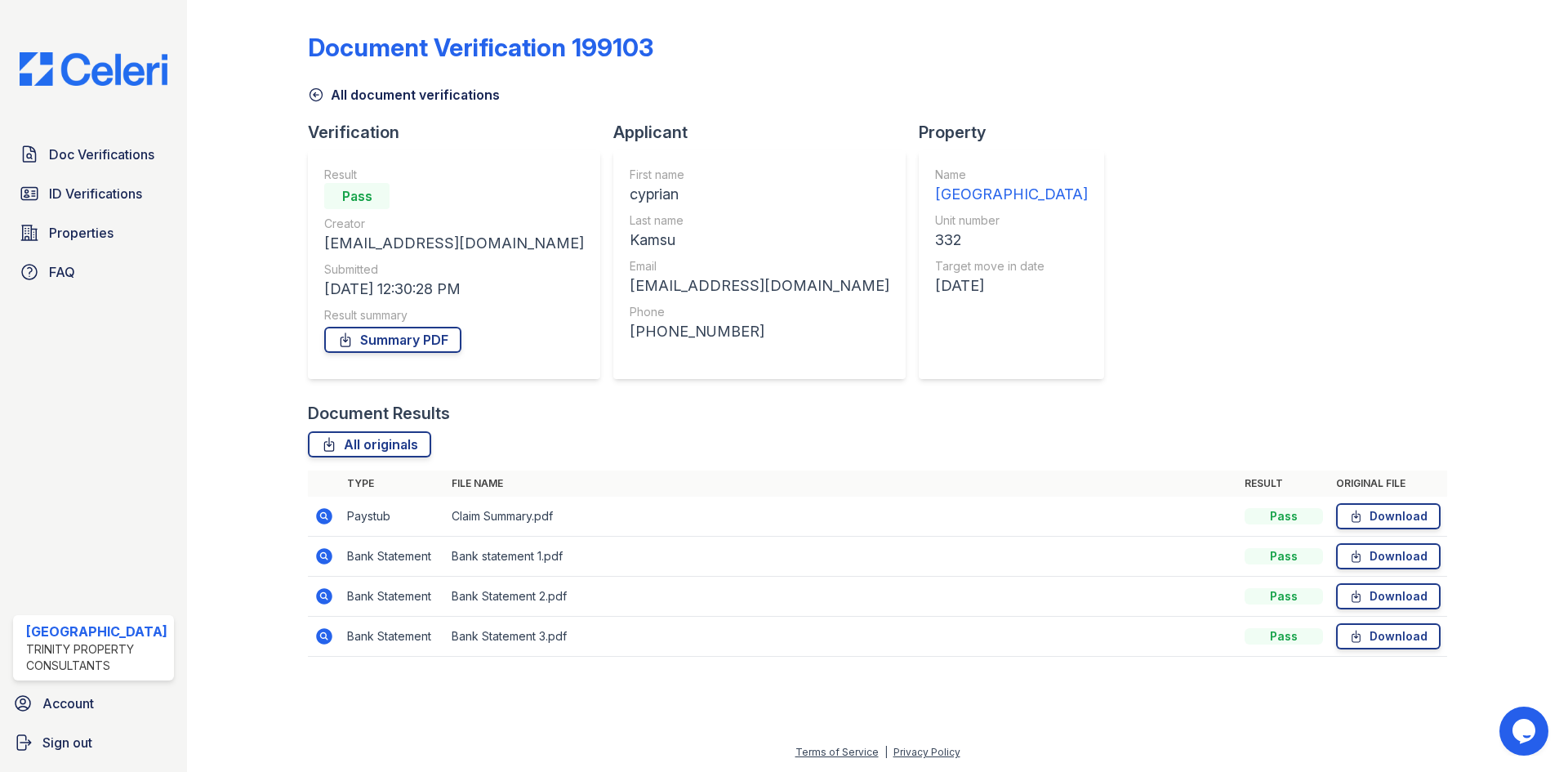
click at [314, 515] on icon at bounding box center [324, 516] width 20 height 20
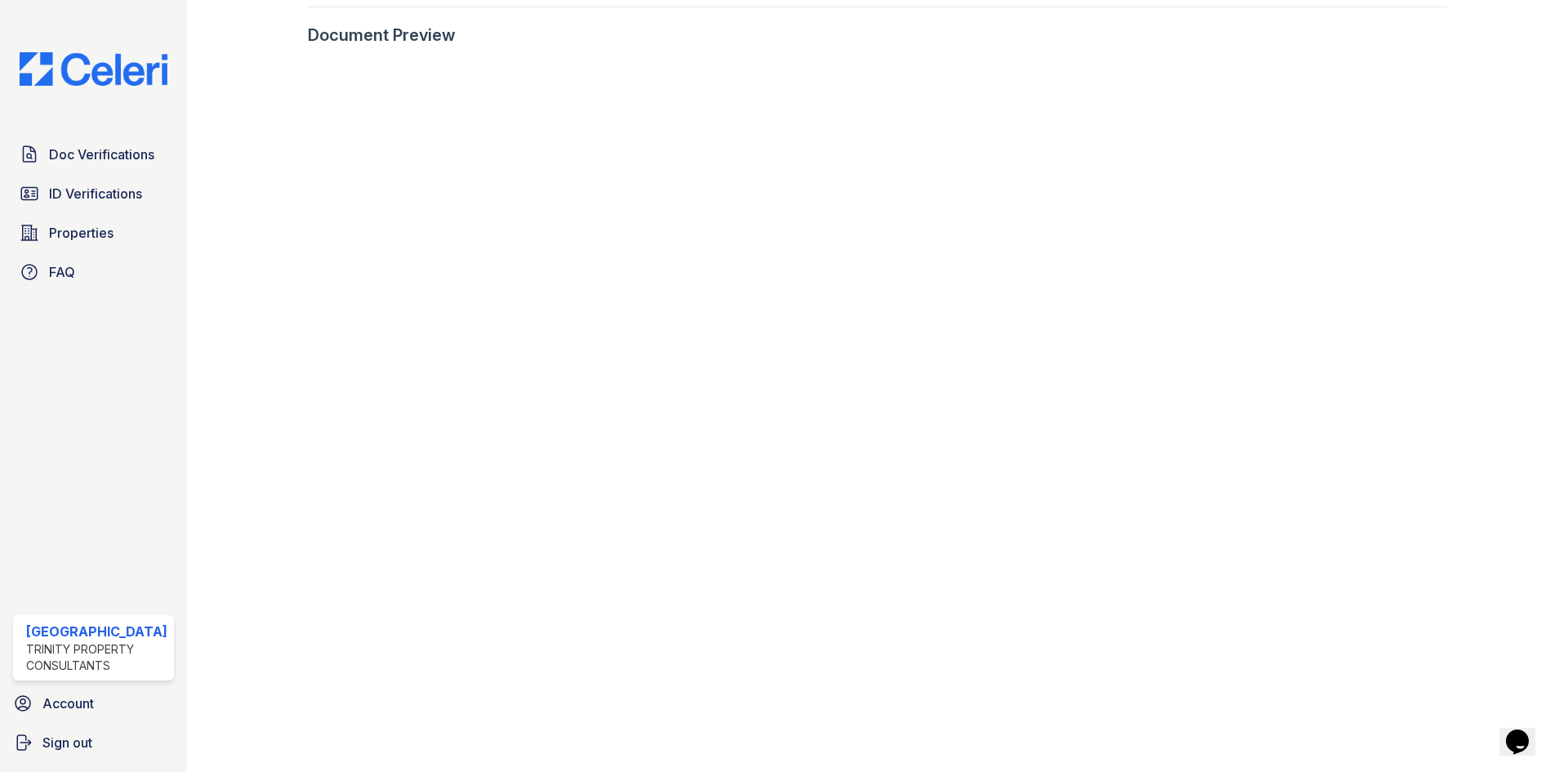
scroll to position [734, 0]
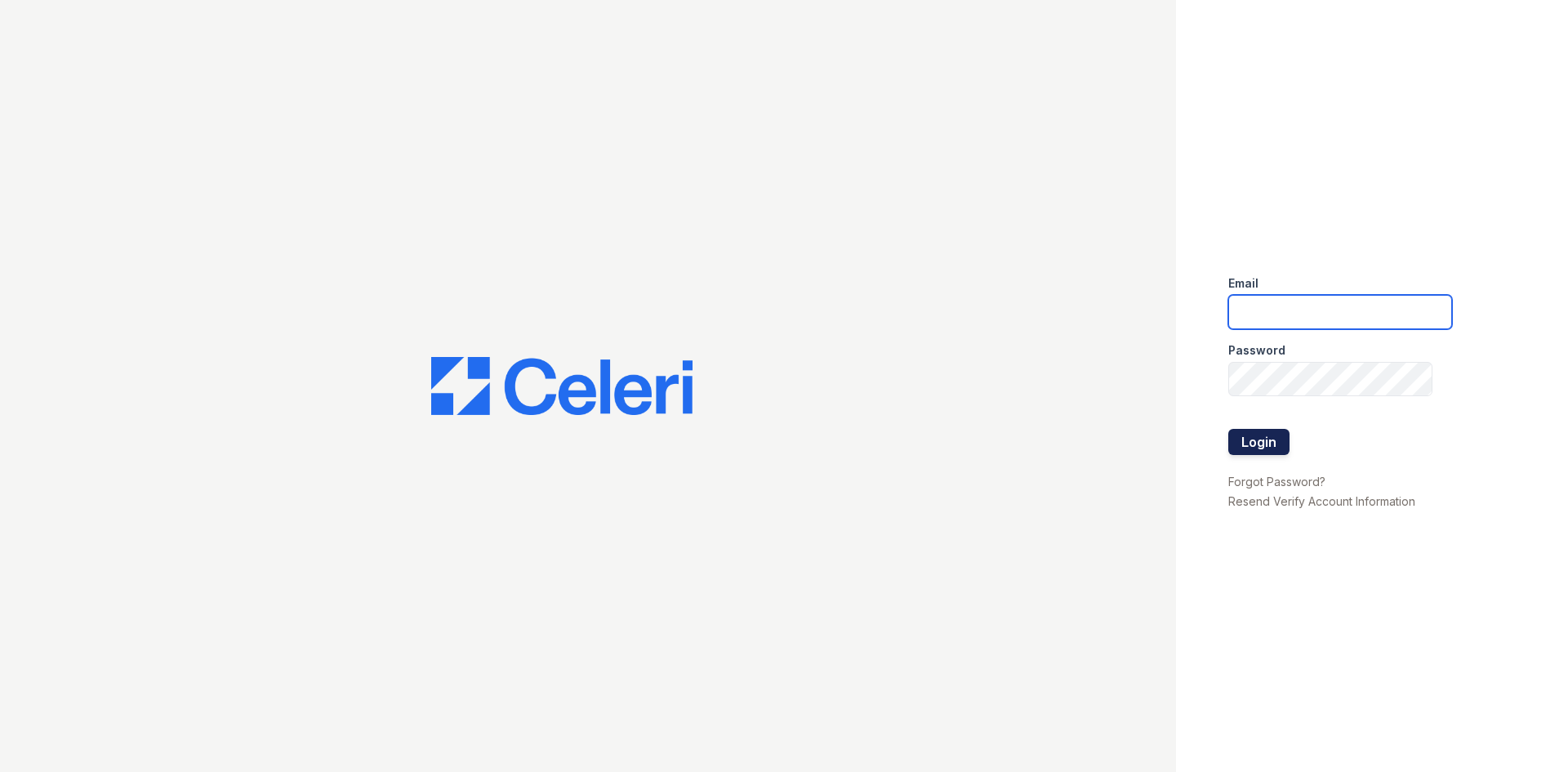
type input "[EMAIL_ADDRESS][DOMAIN_NAME]"
click at [1266, 442] on button "Login" at bounding box center [1258, 441] width 62 height 26
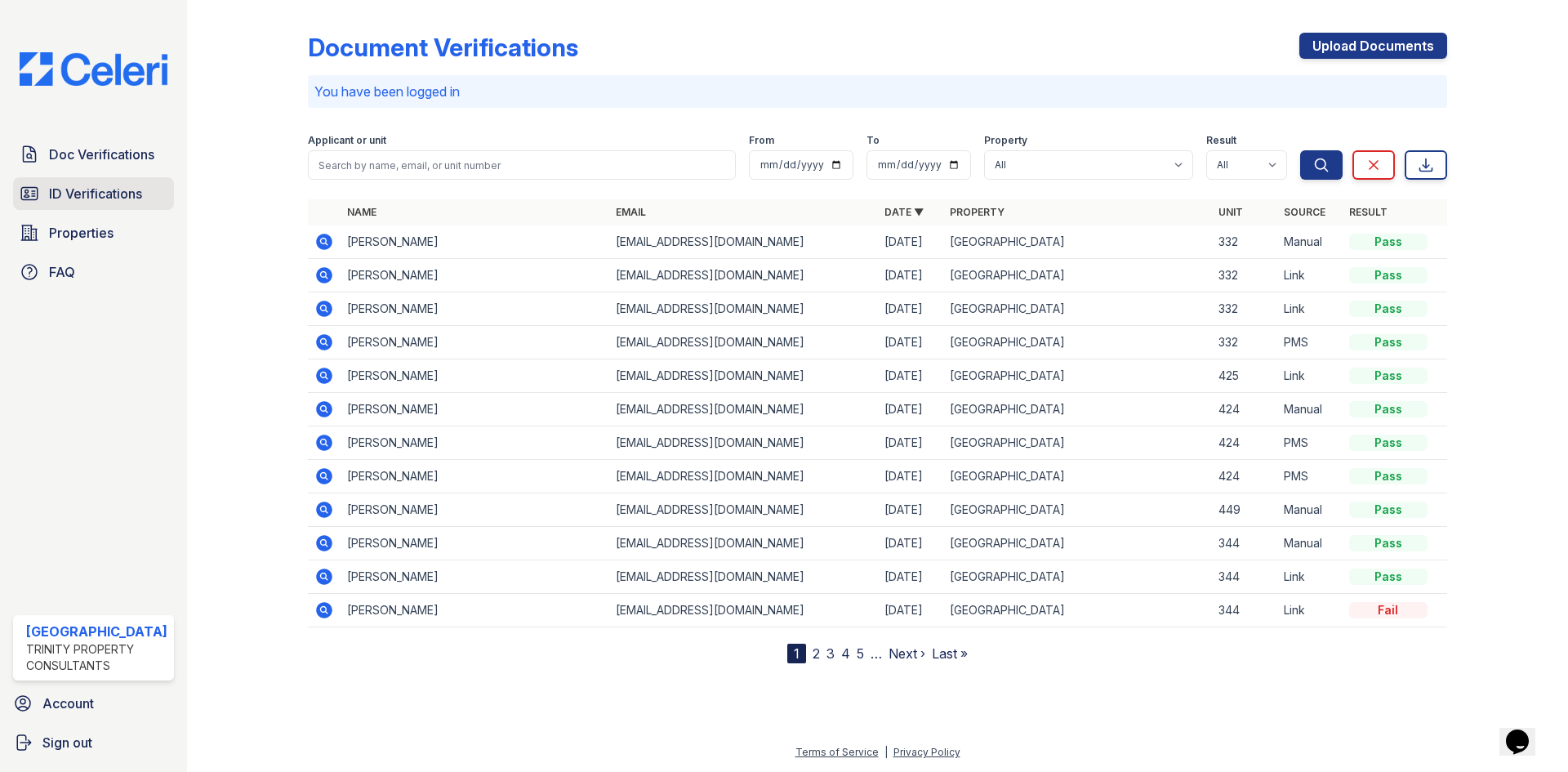
click at [96, 197] on span "ID Verifications" at bounding box center [96, 194] width 93 height 20
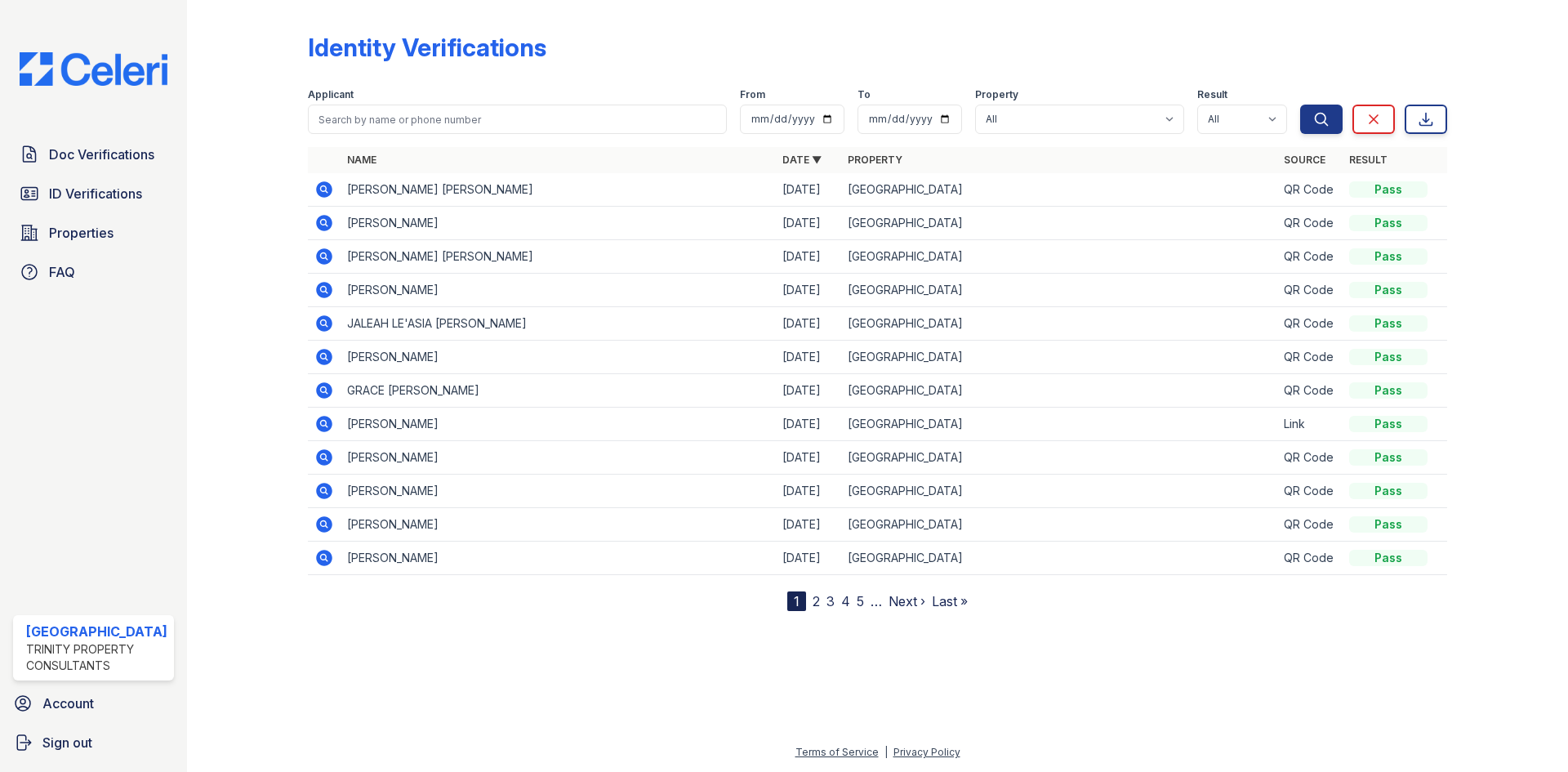
click at [323, 183] on icon at bounding box center [324, 189] width 16 height 16
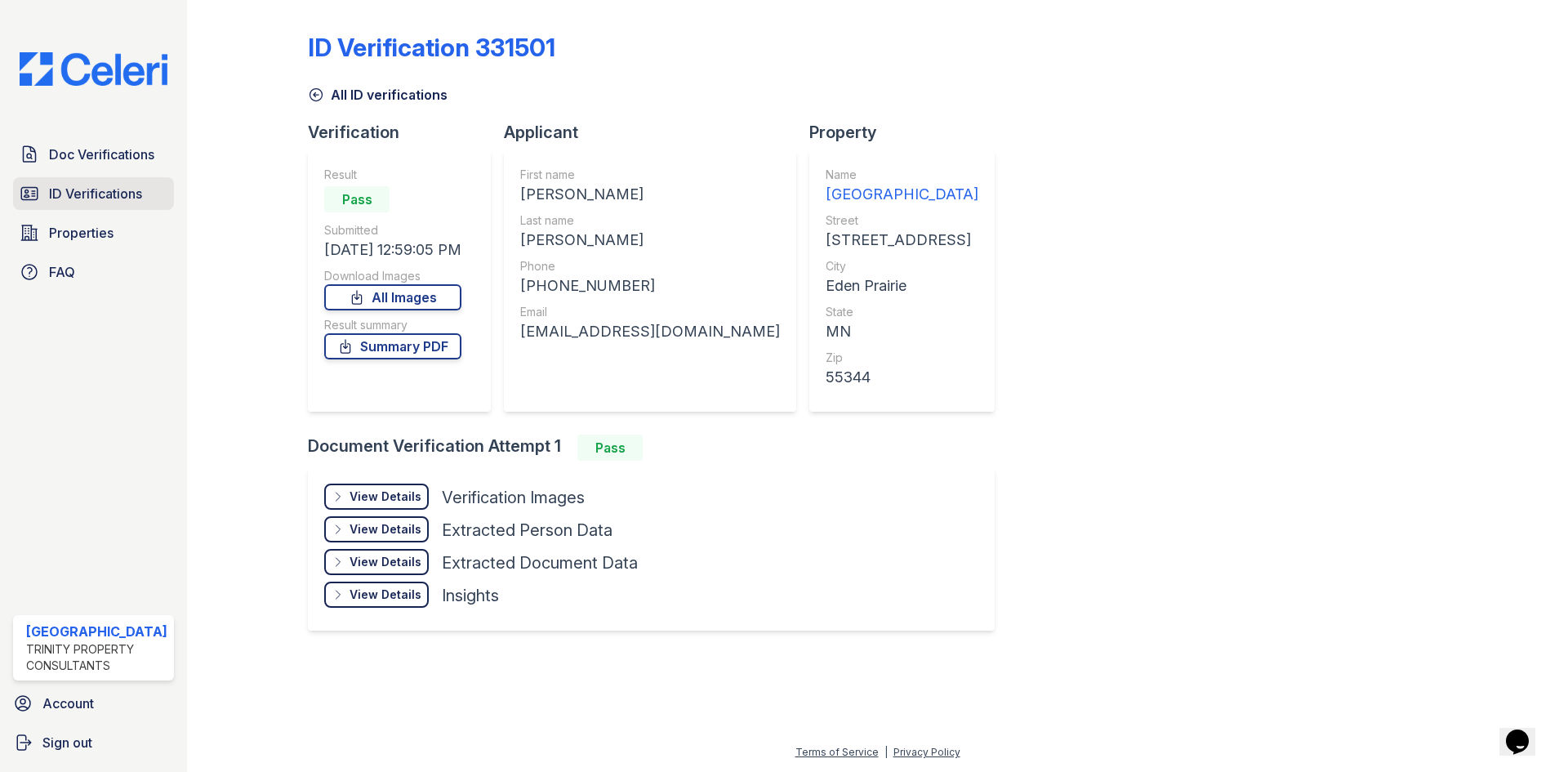
click at [101, 185] on span "ID Verifications" at bounding box center [96, 194] width 93 height 20
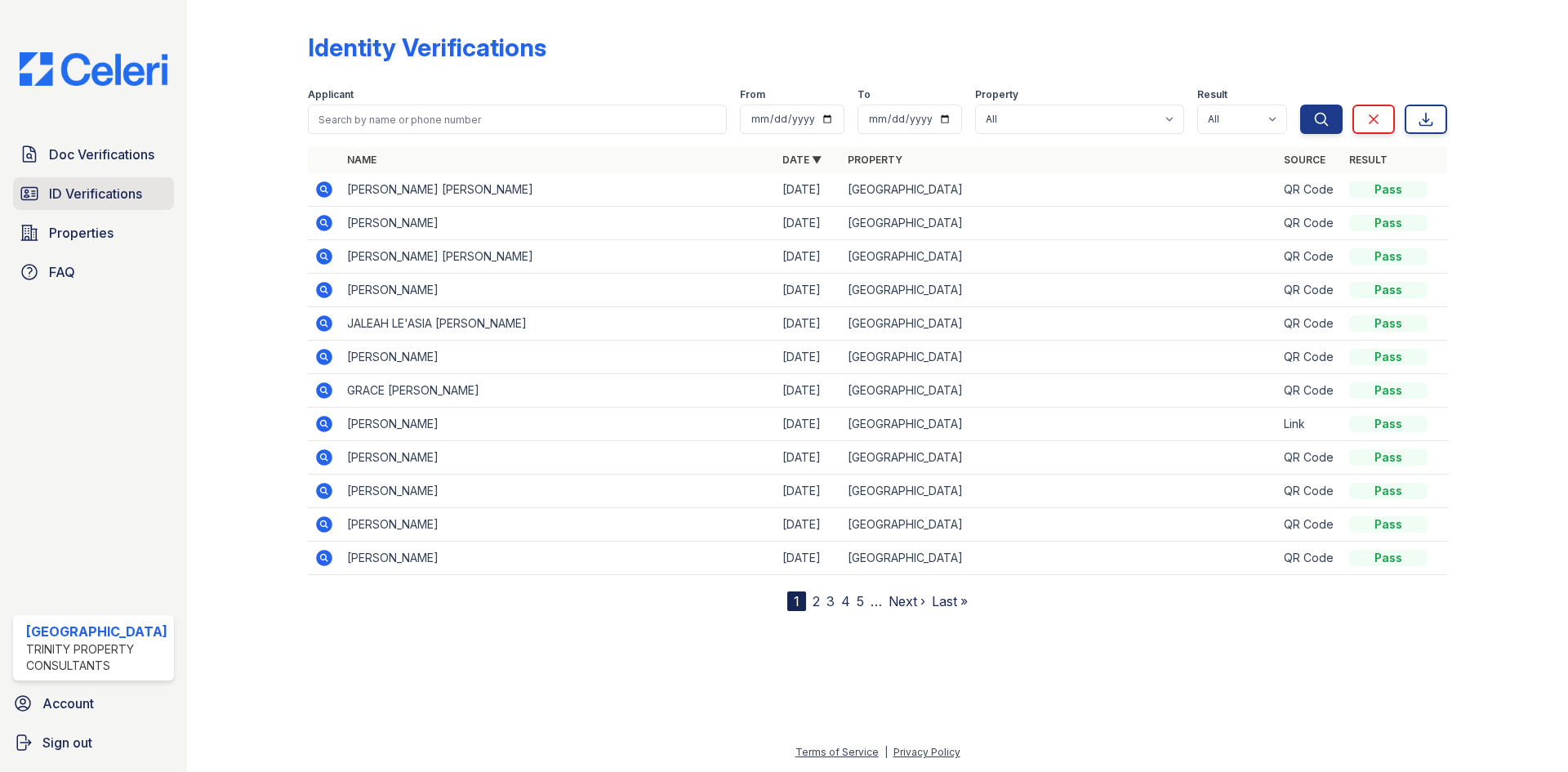
click at [110, 194] on span "ID Verifications" at bounding box center [96, 194] width 93 height 20
click at [151, 193] on link "ID Verifications" at bounding box center [94, 193] width 161 height 33
click at [104, 189] on span "ID Verifications" at bounding box center [96, 194] width 93 height 20
click at [109, 198] on span "ID Verifications" at bounding box center [96, 194] width 93 height 20
click at [104, 162] on span "Doc Verifications" at bounding box center [102, 155] width 105 height 20
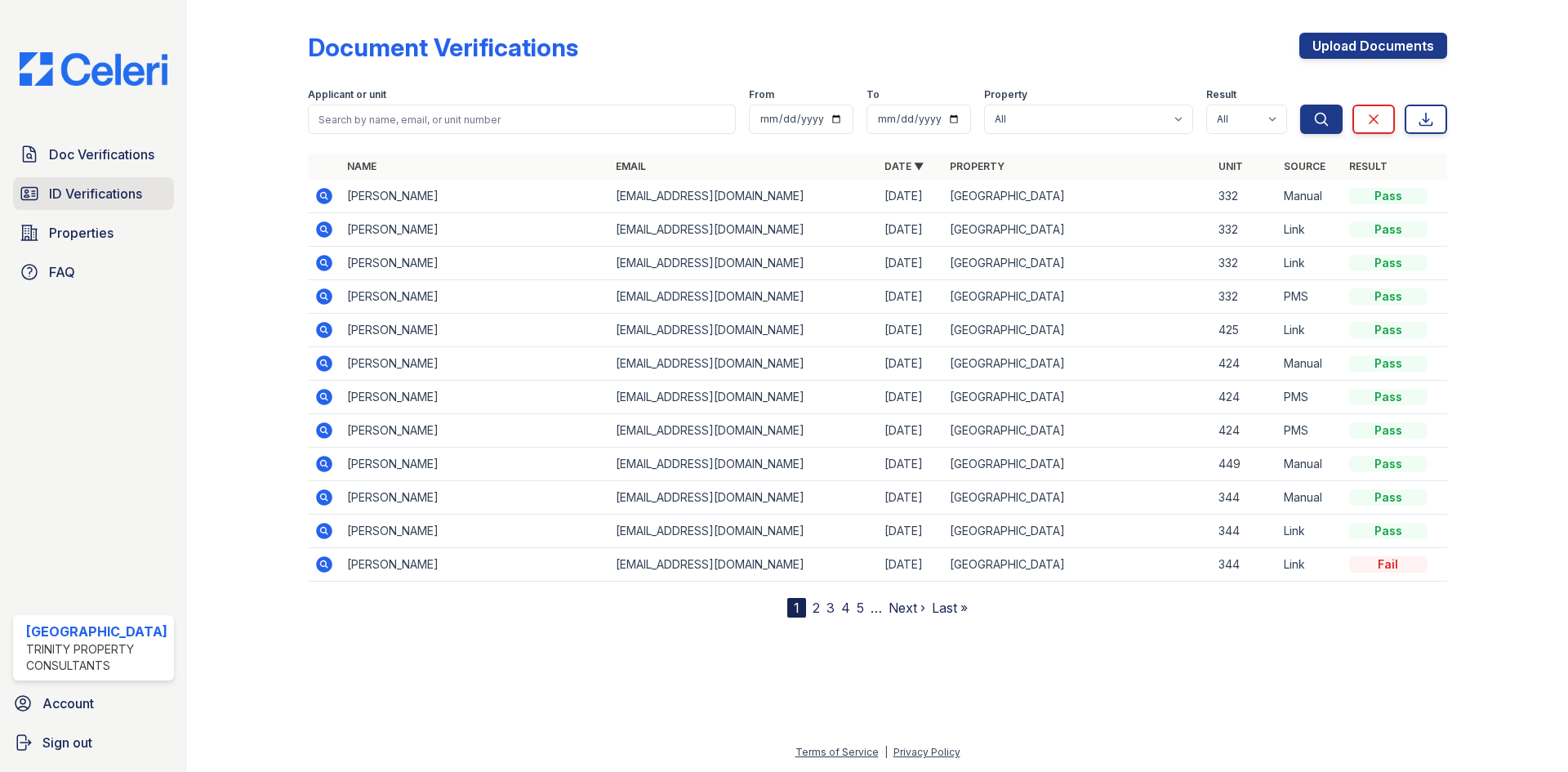
click at [83, 185] on span "ID Verifications" at bounding box center [96, 194] width 93 height 20
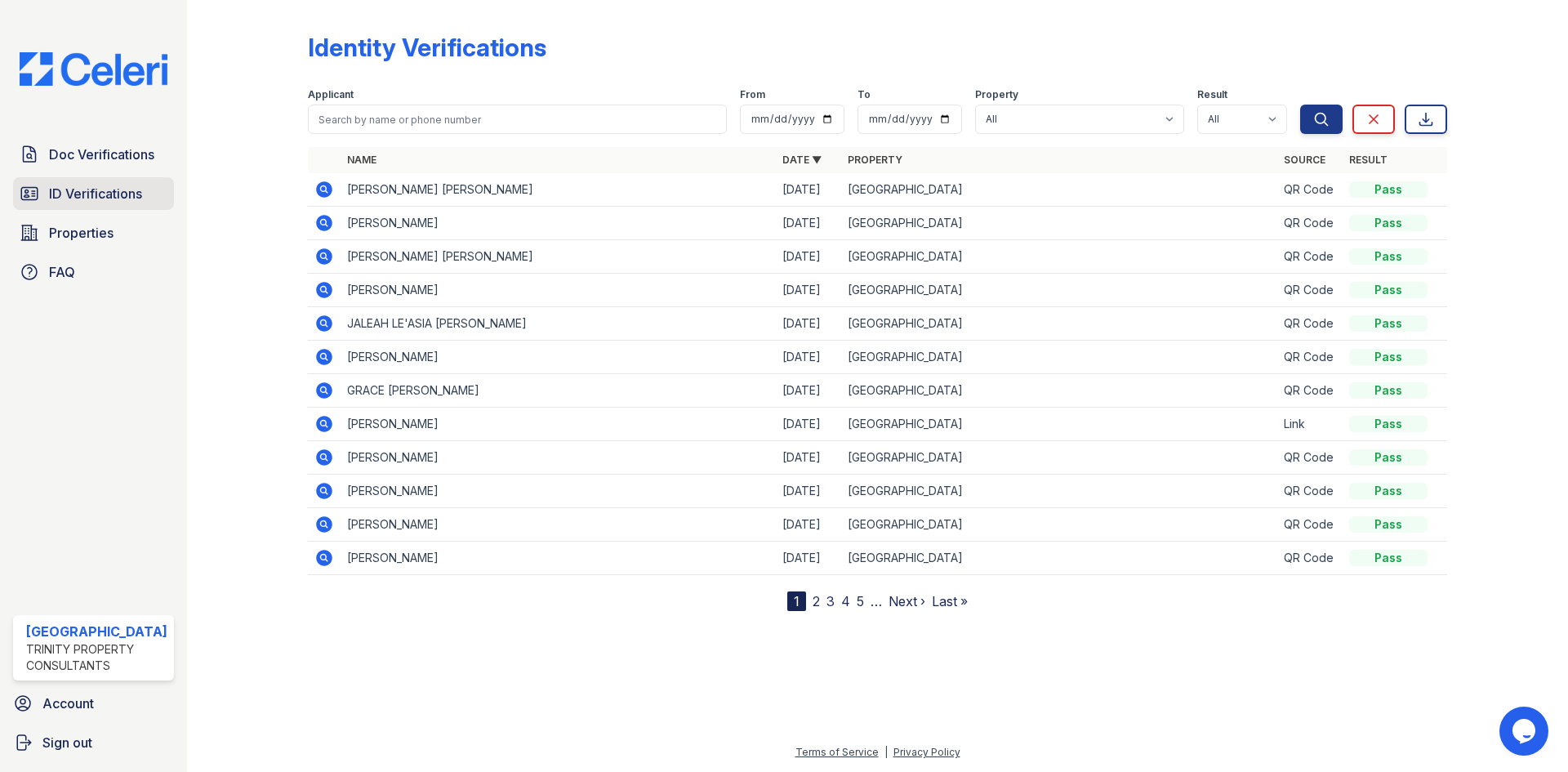
click at [111, 190] on span "ID Verifications" at bounding box center [96, 194] width 93 height 20
click at [55, 185] on span "ID Verifications" at bounding box center [96, 194] width 93 height 20
